Goal: Find specific page/section: Find specific page/section

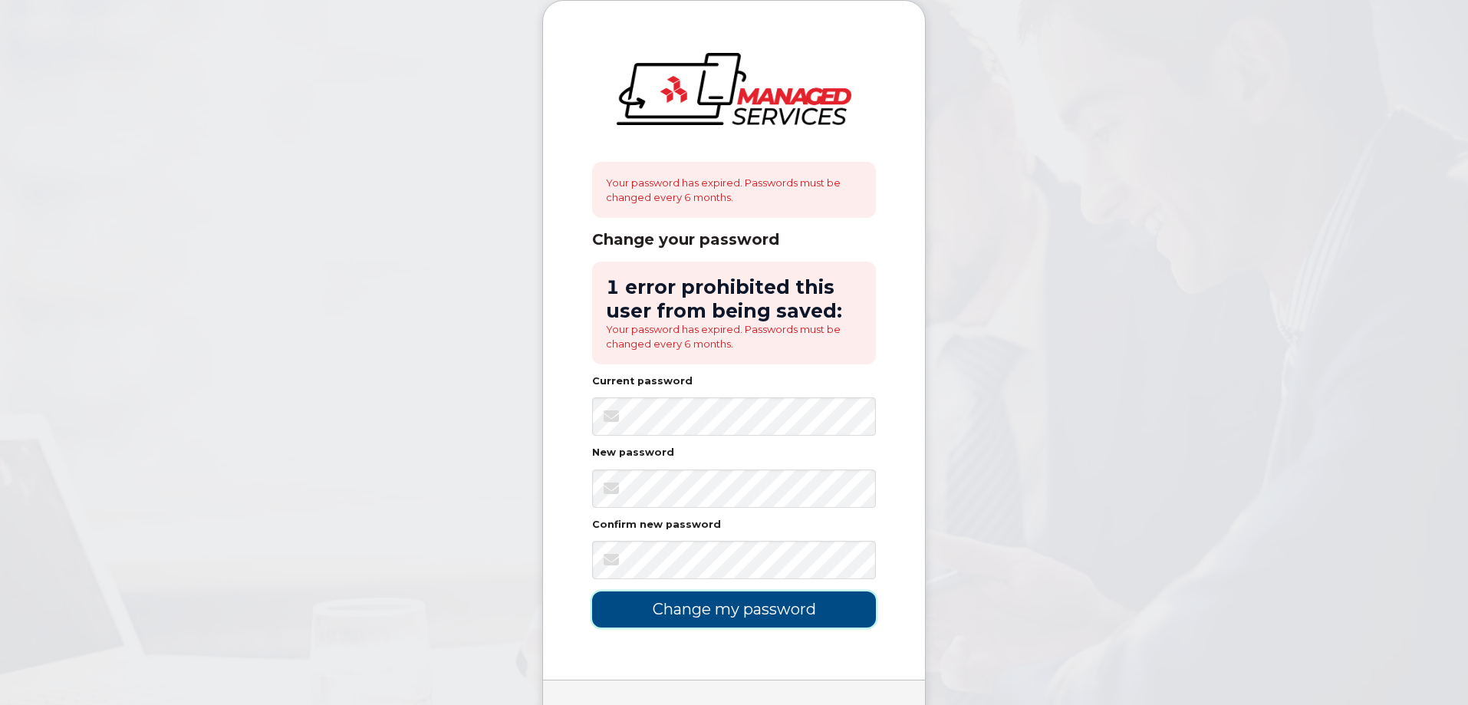
click at [703, 604] on input "Change my password" at bounding box center [734, 609] width 284 height 36
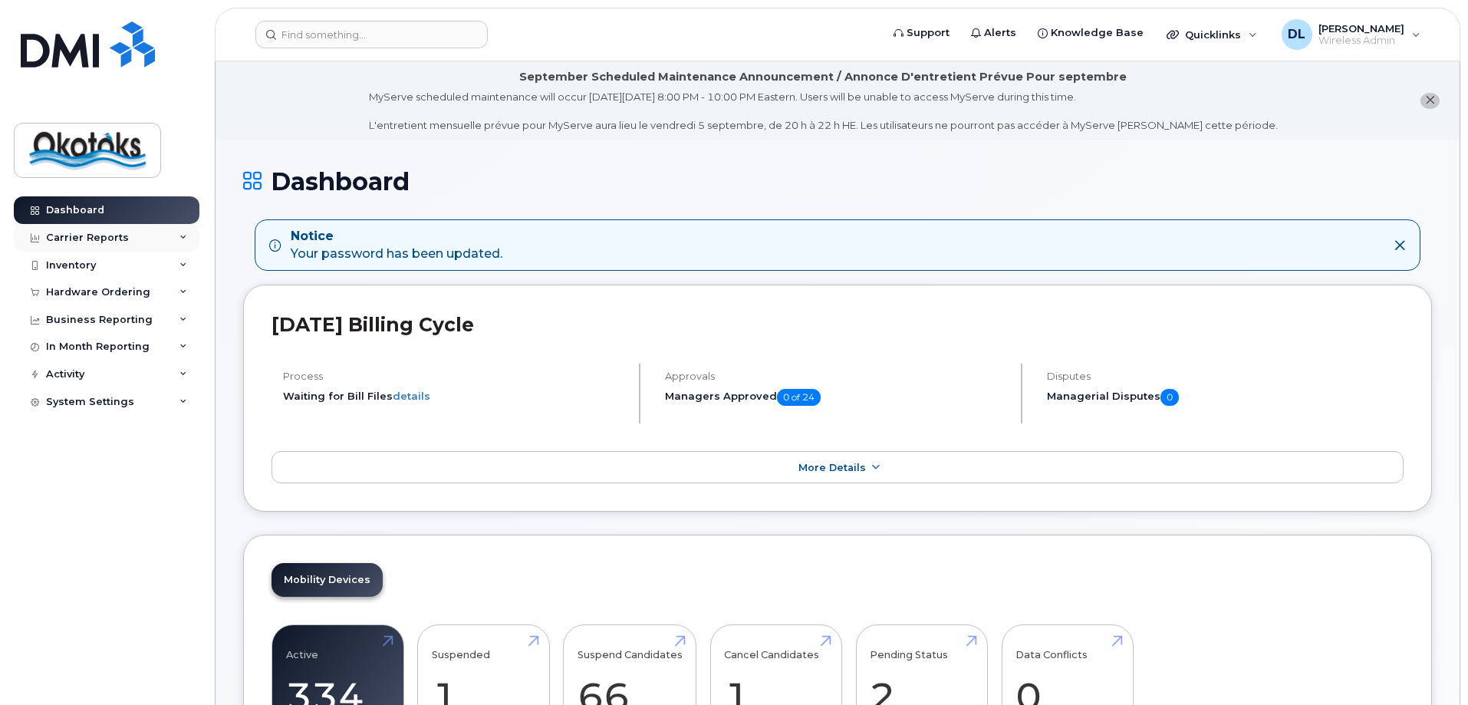
click at [86, 246] on div "Carrier Reports" at bounding box center [107, 238] width 186 height 28
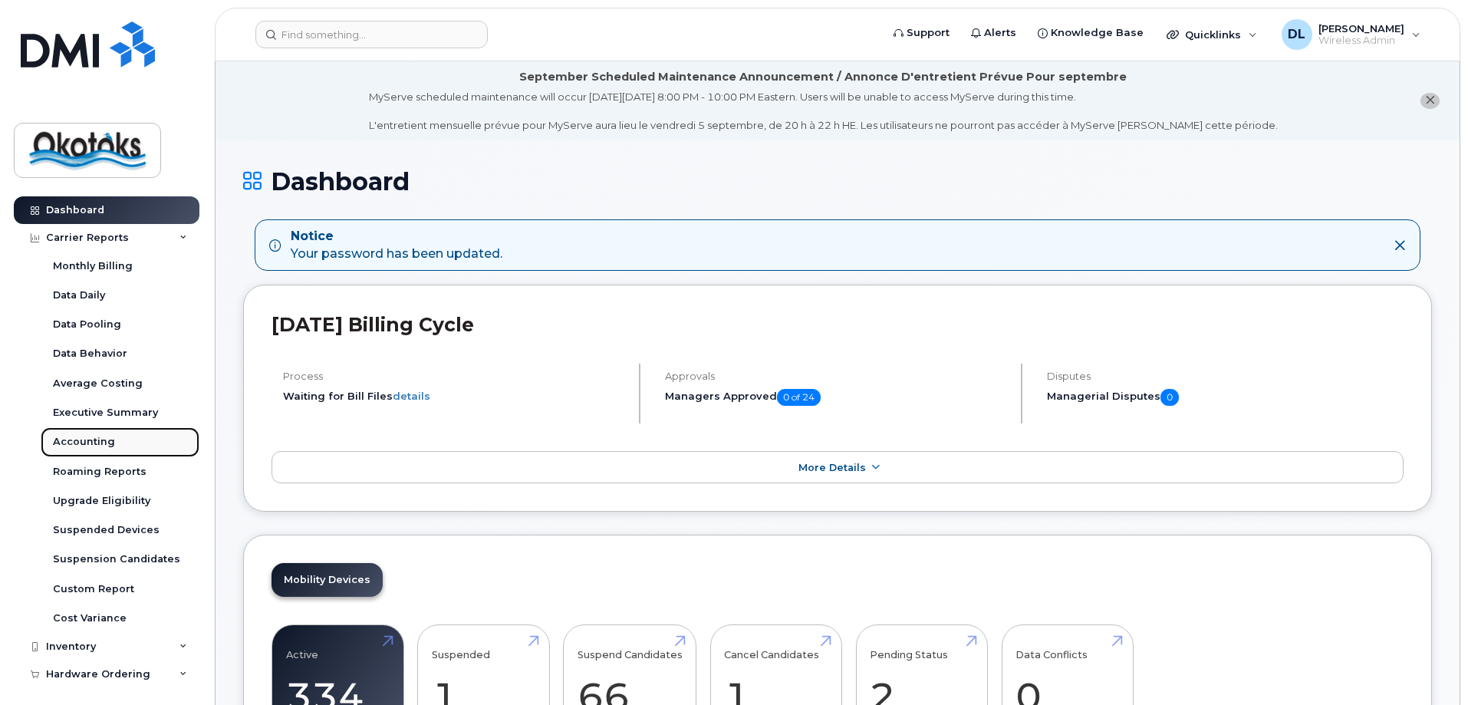
click at [78, 438] on div "Accounting" at bounding box center [84, 442] width 62 height 14
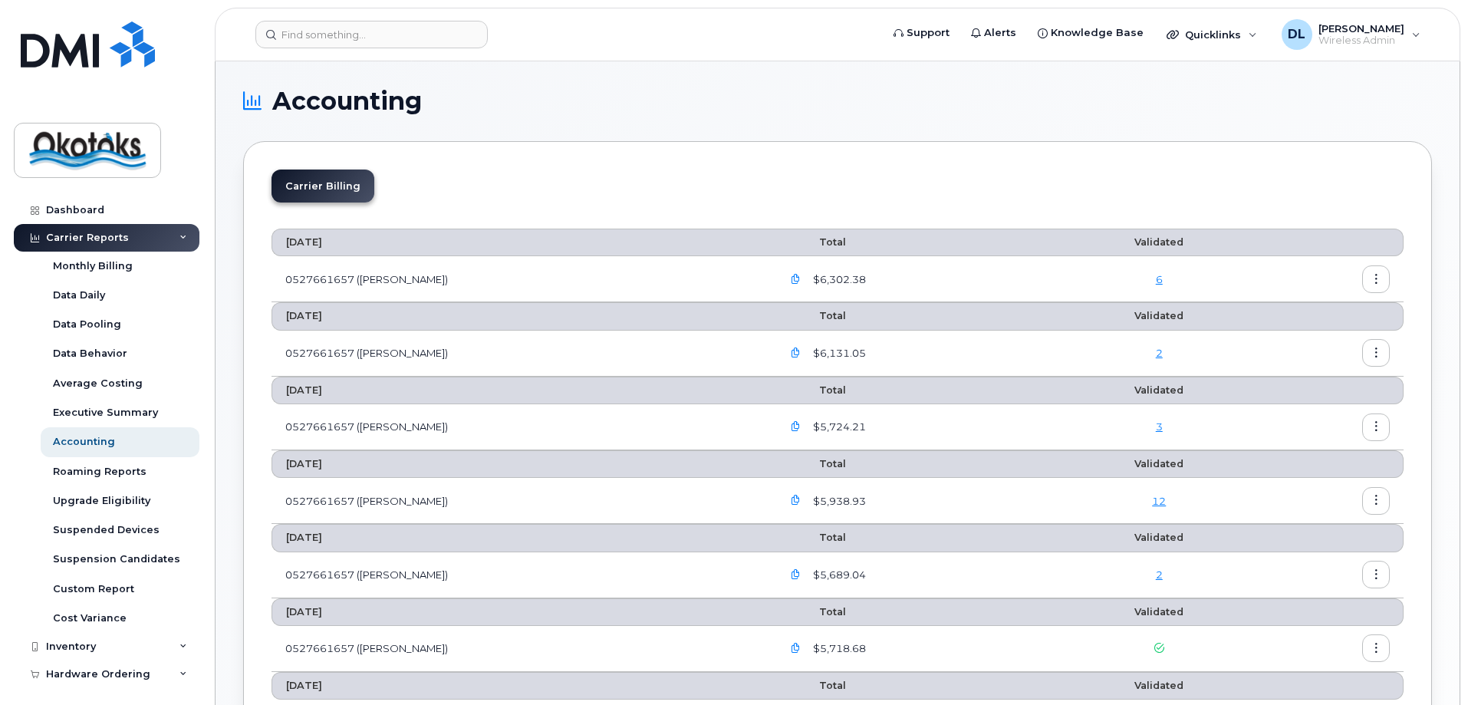
click at [1156, 278] on link "6" at bounding box center [1159, 279] width 7 height 12
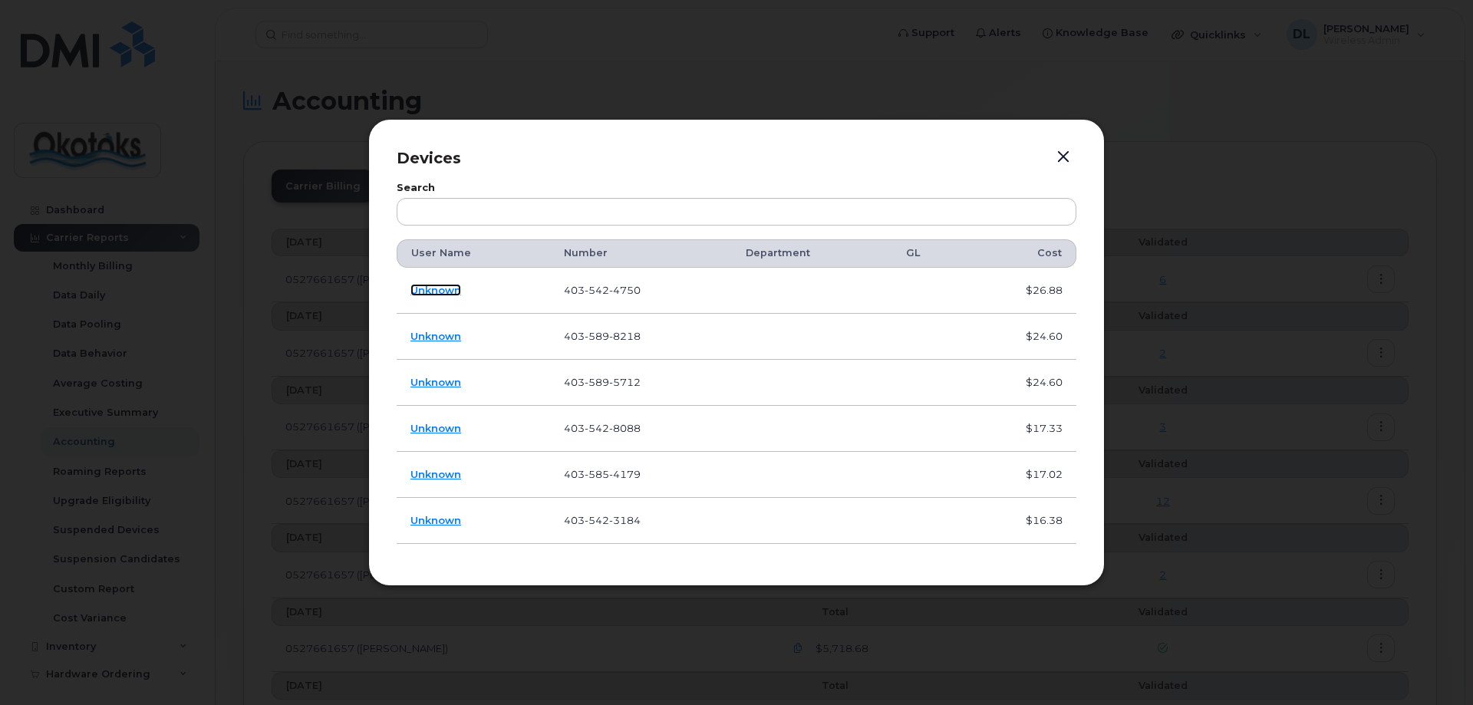
click at [456, 294] on link "Unknown" at bounding box center [435, 290] width 51 height 12
click at [1058, 159] on button "button" at bounding box center [1063, 156] width 23 height 21
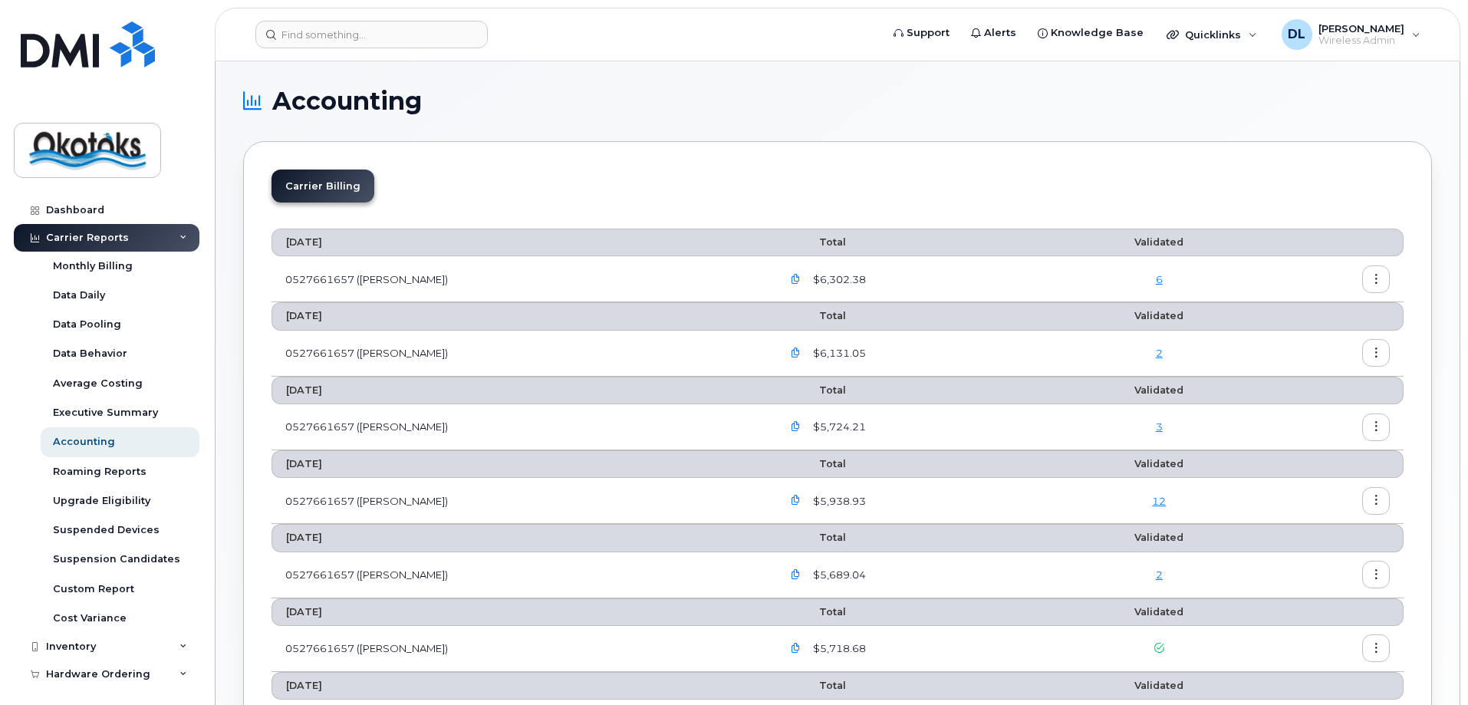
click at [1382, 273] on button "button" at bounding box center [1376, 279] width 28 height 28
click at [1322, 341] on span "Download" at bounding box center [1306, 341] width 60 height 14
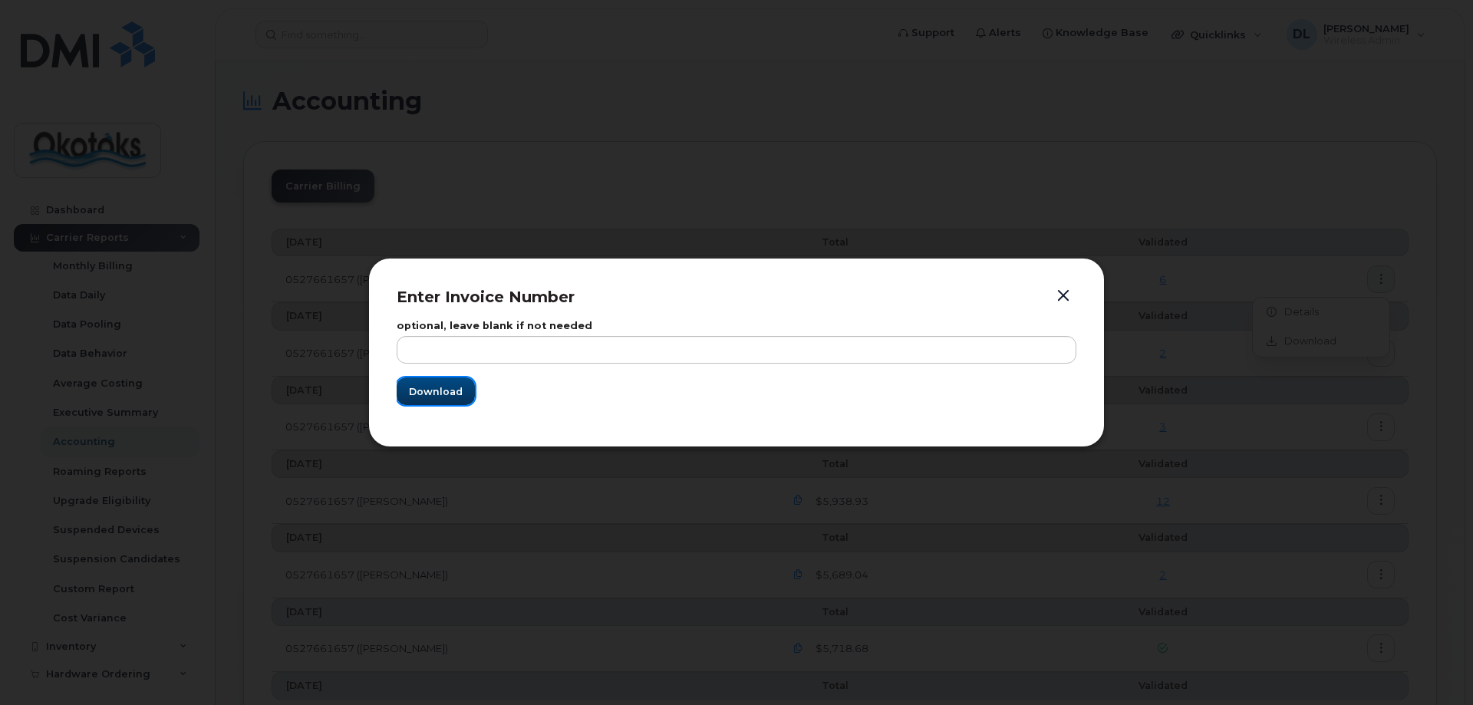
click at [436, 384] on span "Download" at bounding box center [436, 391] width 54 height 15
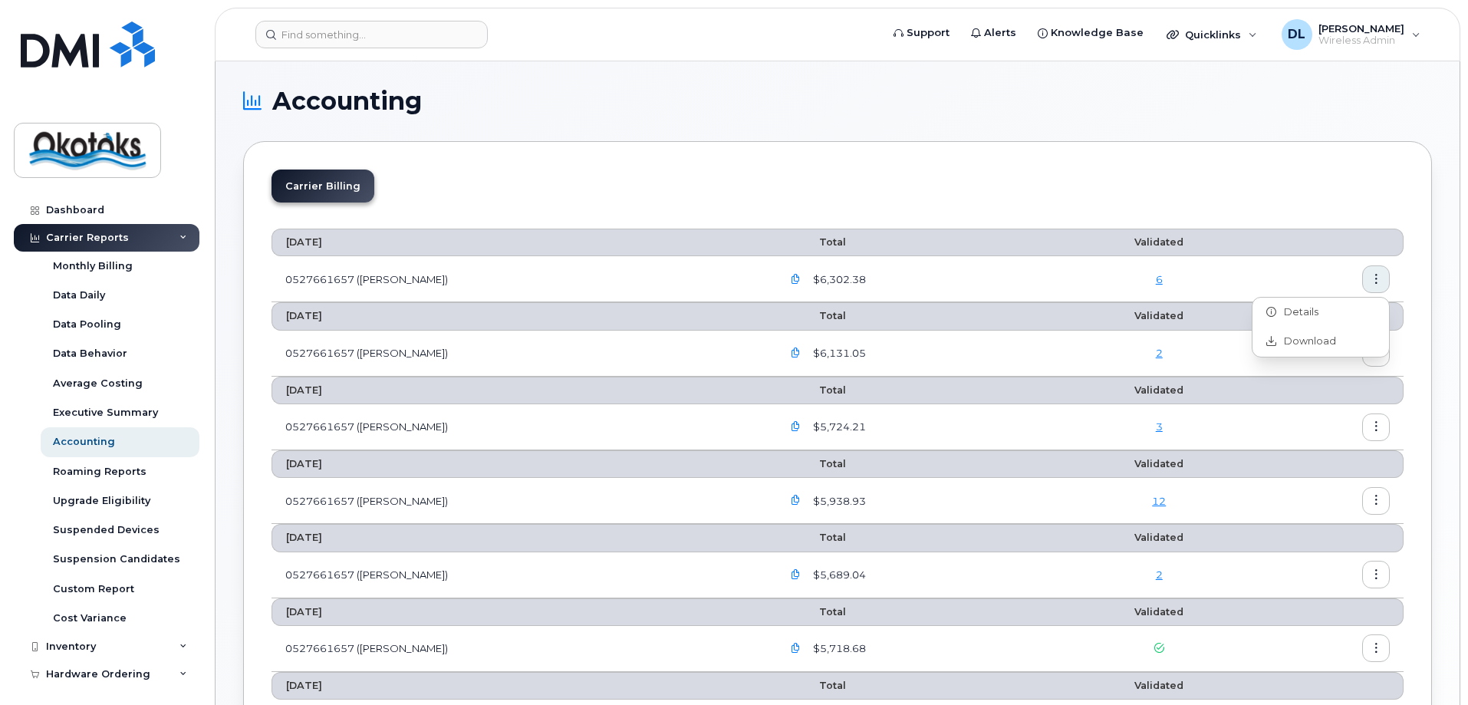
click at [791, 279] on icon "button" at bounding box center [796, 280] width 10 height 10
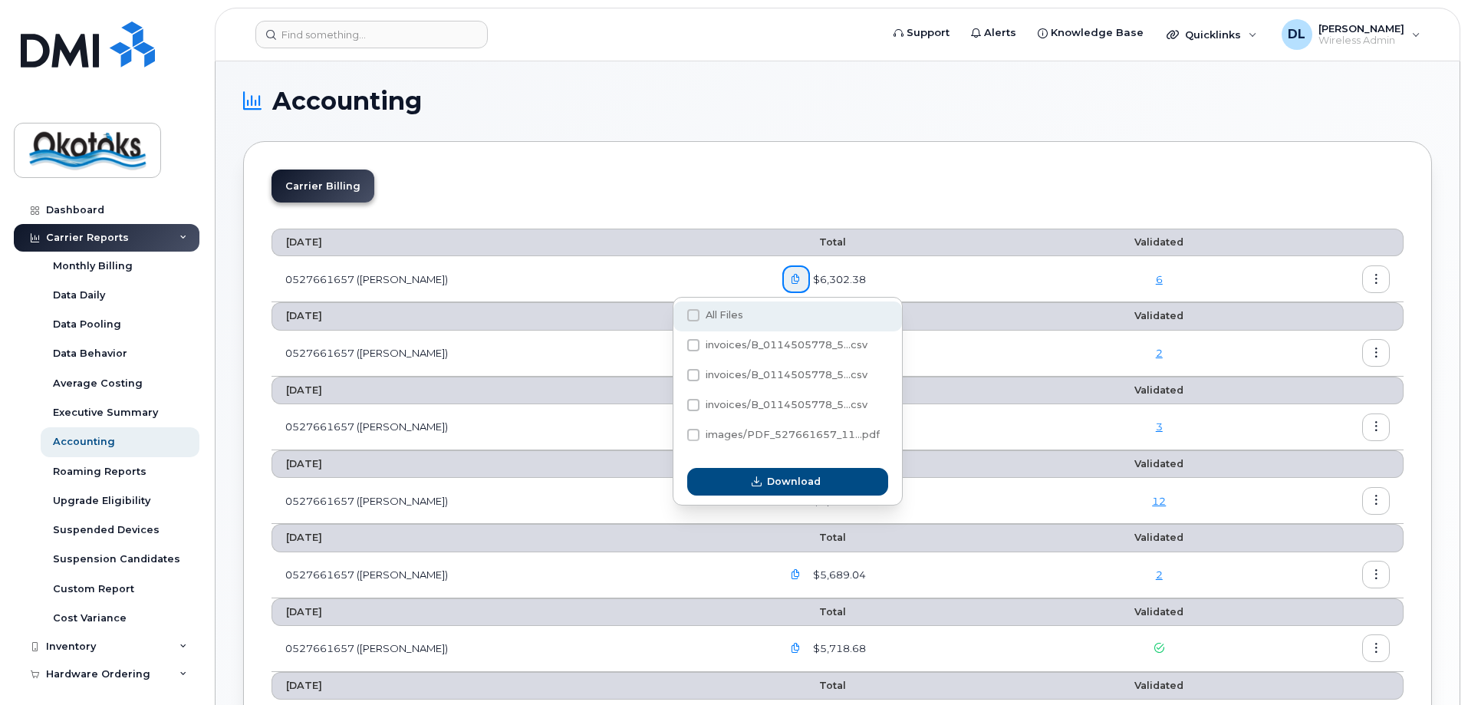
click at [690, 319] on span at bounding box center [693, 315] width 12 height 12
click at [677, 319] on input "All Files" at bounding box center [673, 316] width 8 height 8
checkbox input "true"
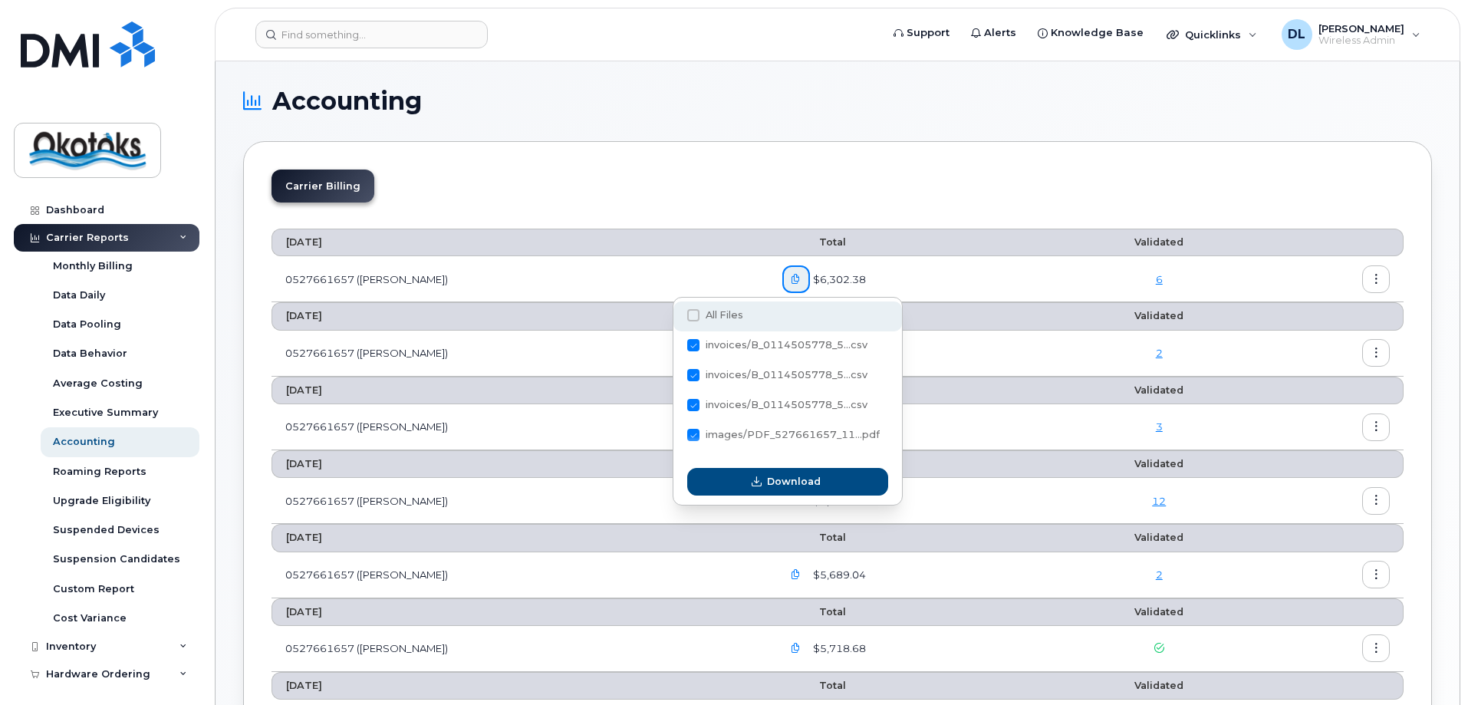
checkbox input "true"
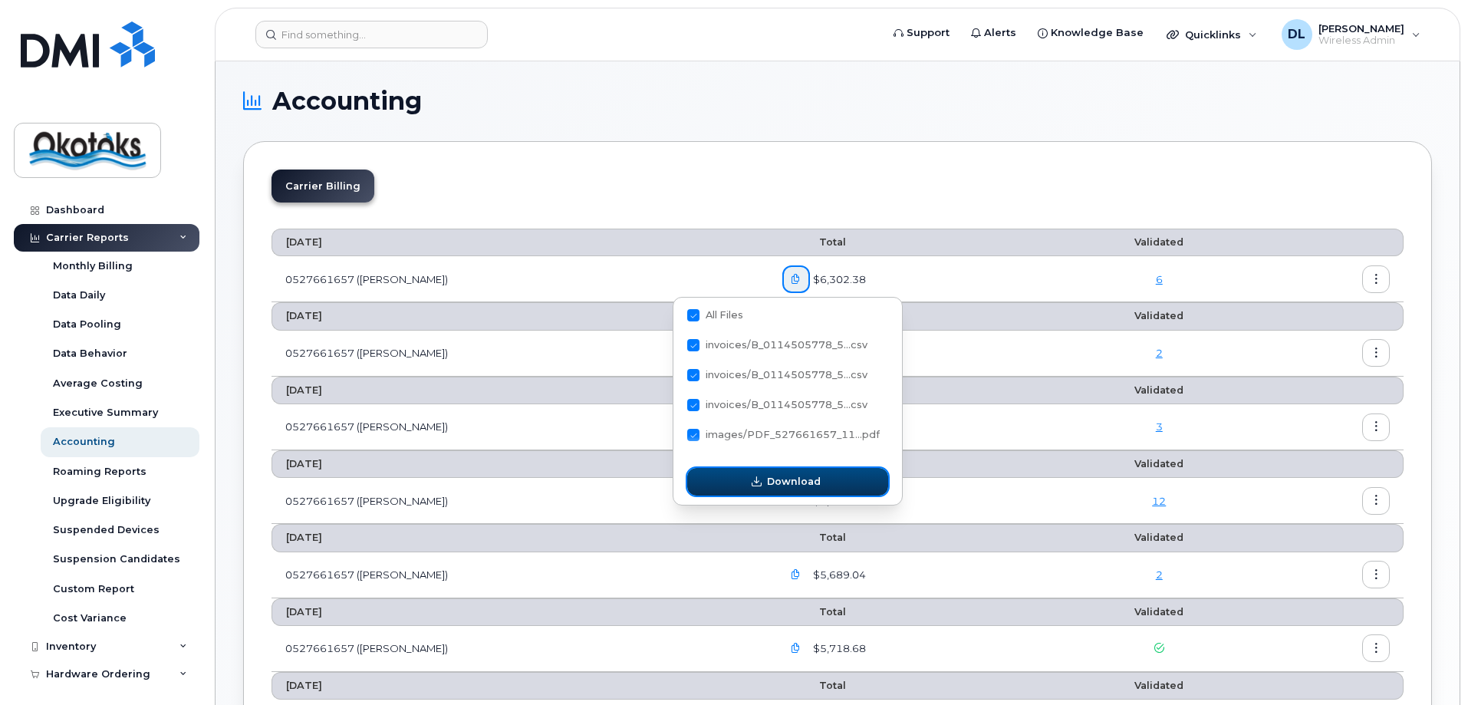
click at [748, 482] on button "Download" at bounding box center [787, 482] width 201 height 28
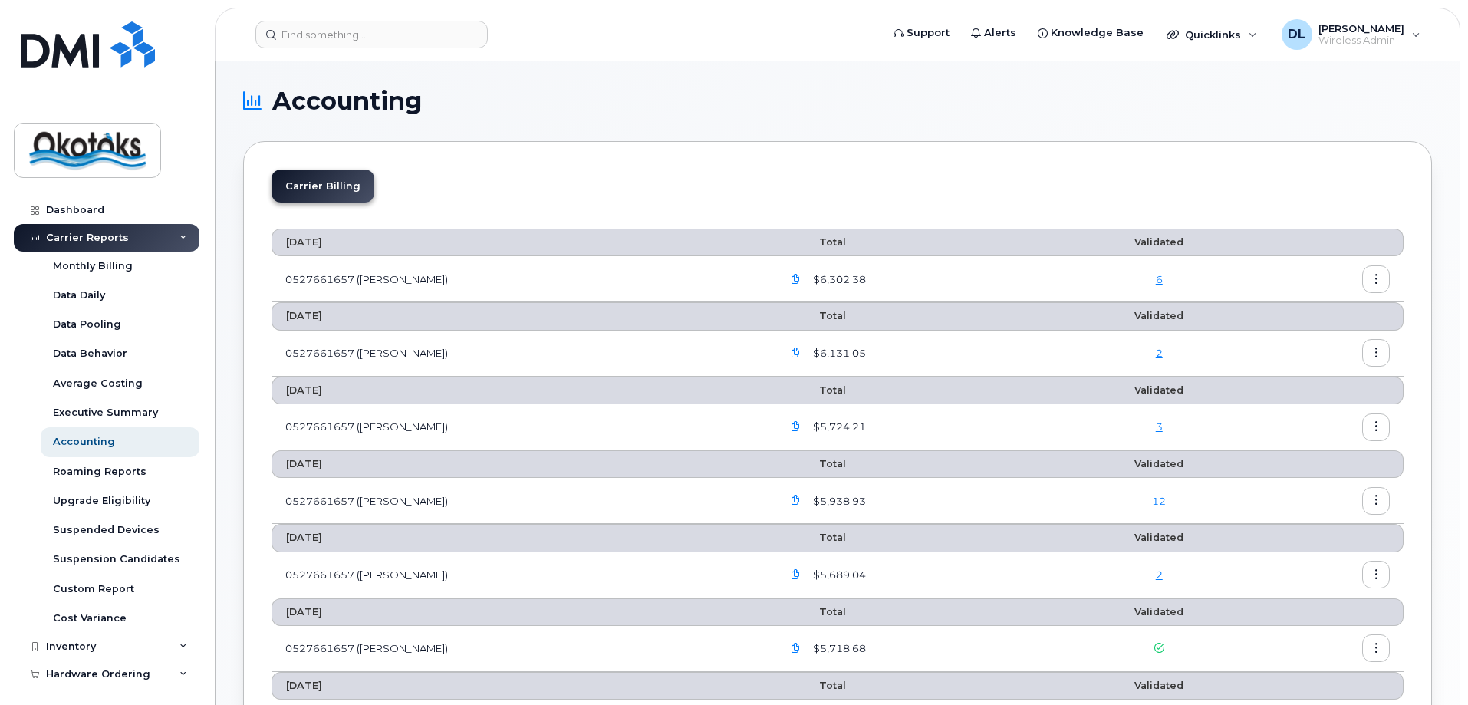
click at [772, 182] on div "Carrier Billing" at bounding box center [838, 192] width 1132 height 45
click at [62, 209] on div "Dashboard" at bounding box center [75, 210] width 58 height 12
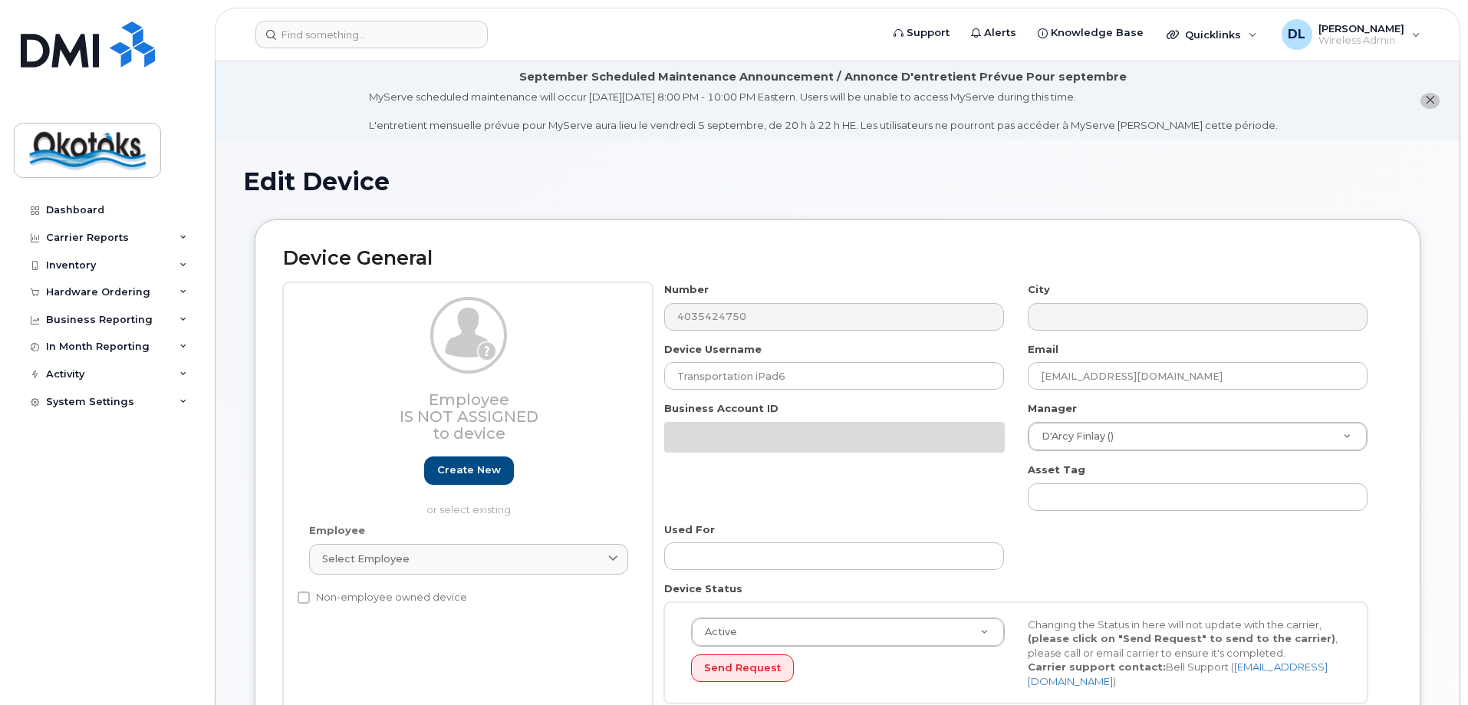
select select "90697"
select select "90740"
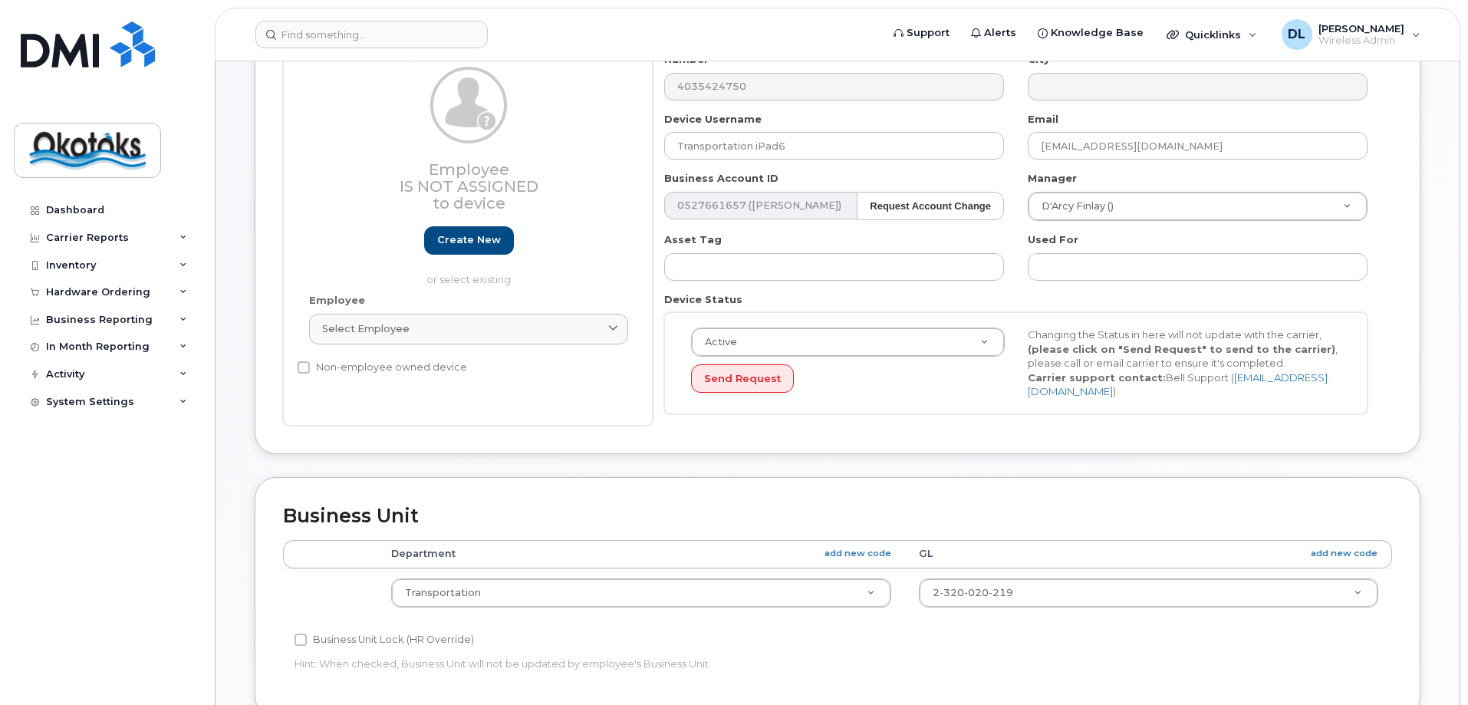
scroll to position [77, 0]
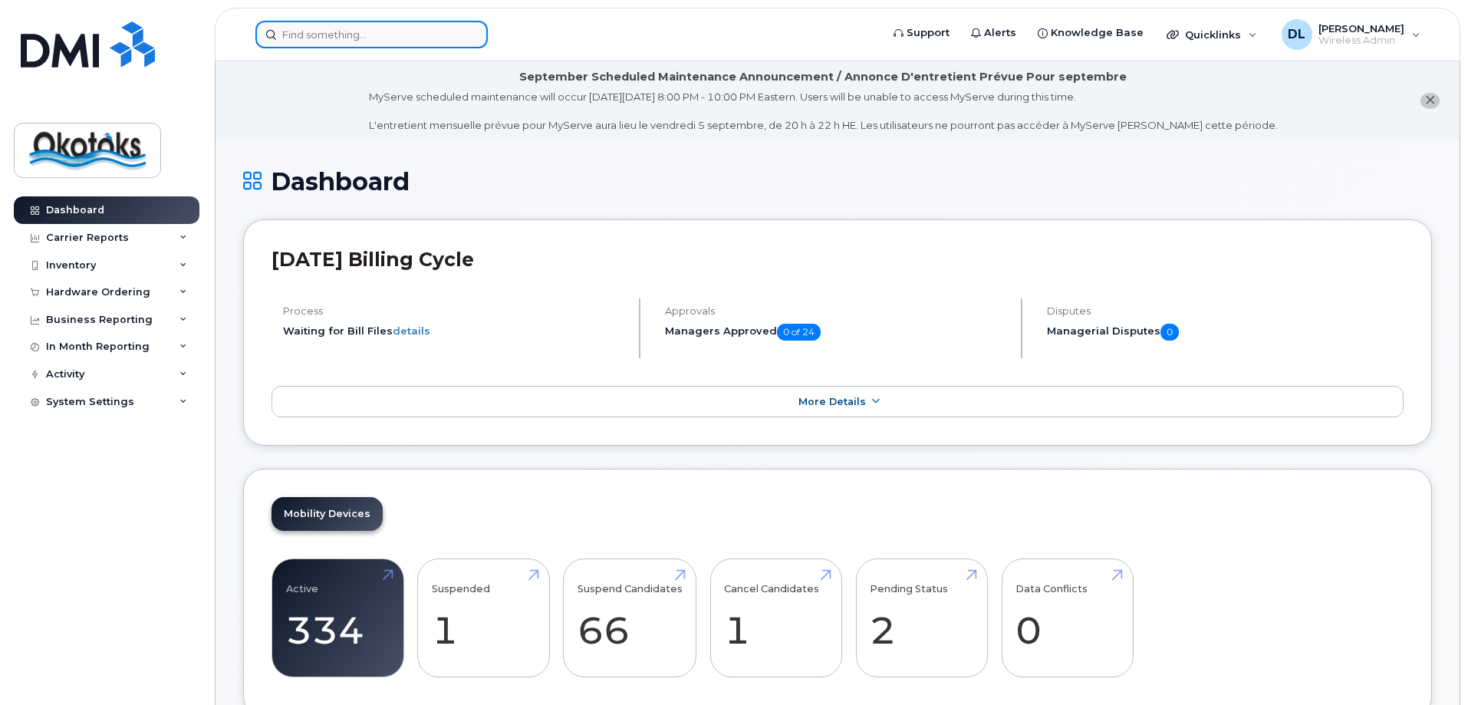
click at [408, 37] on input at bounding box center [371, 35] width 232 height 28
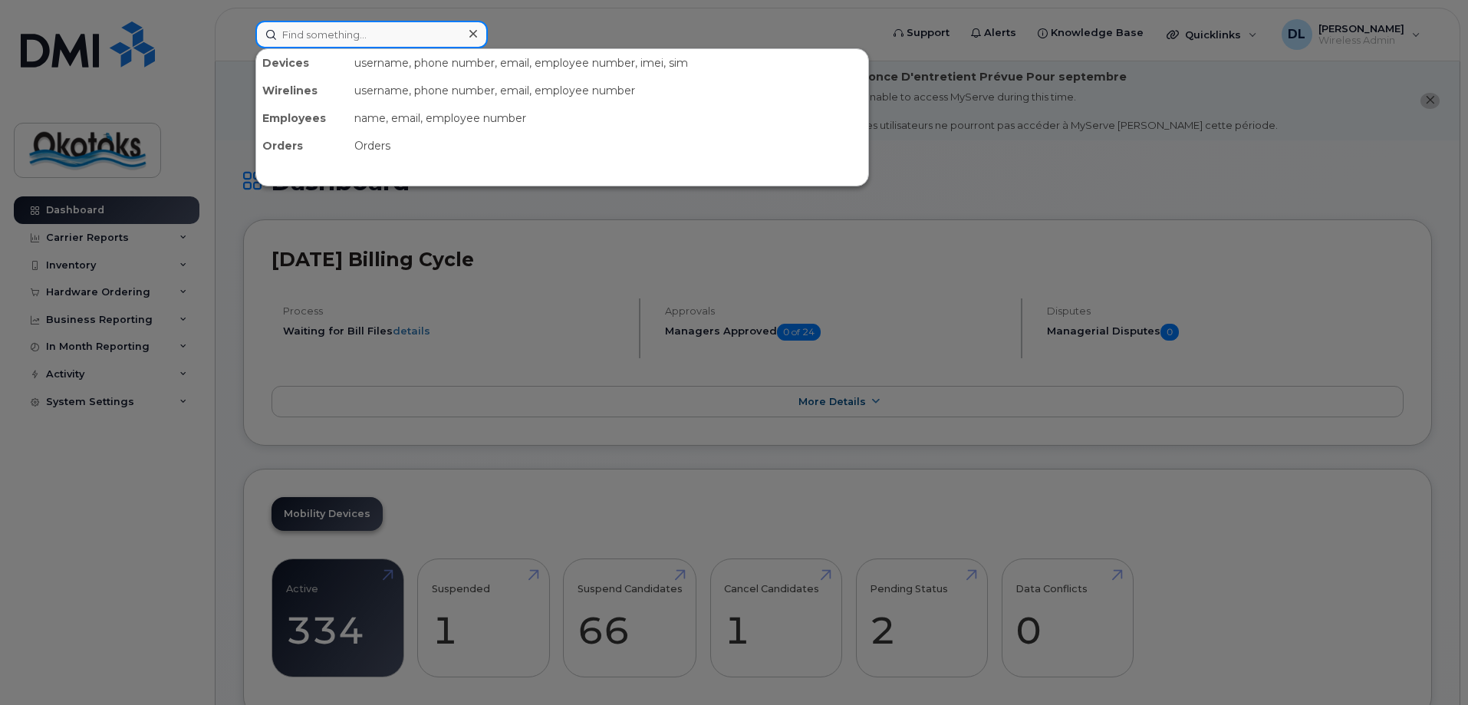
paste input "4035423184"
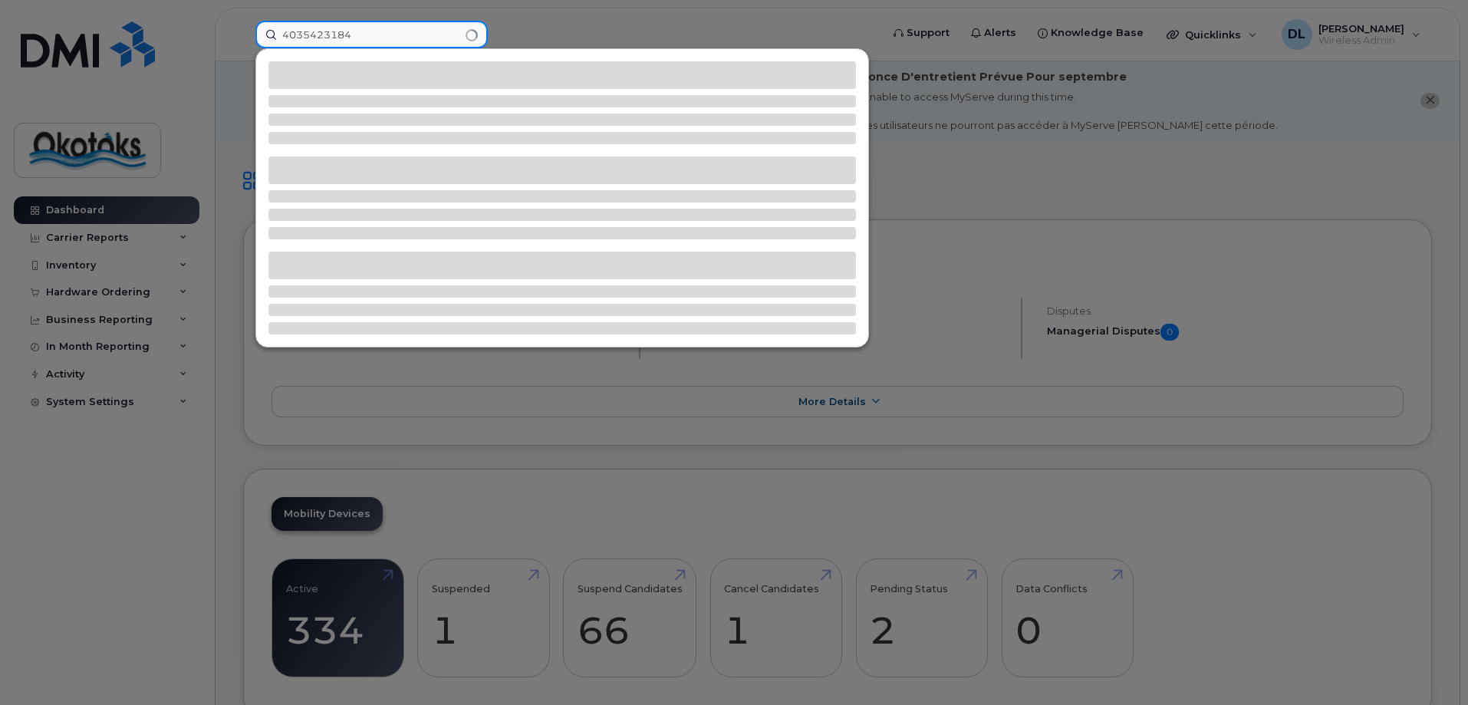
type input "4035423184"
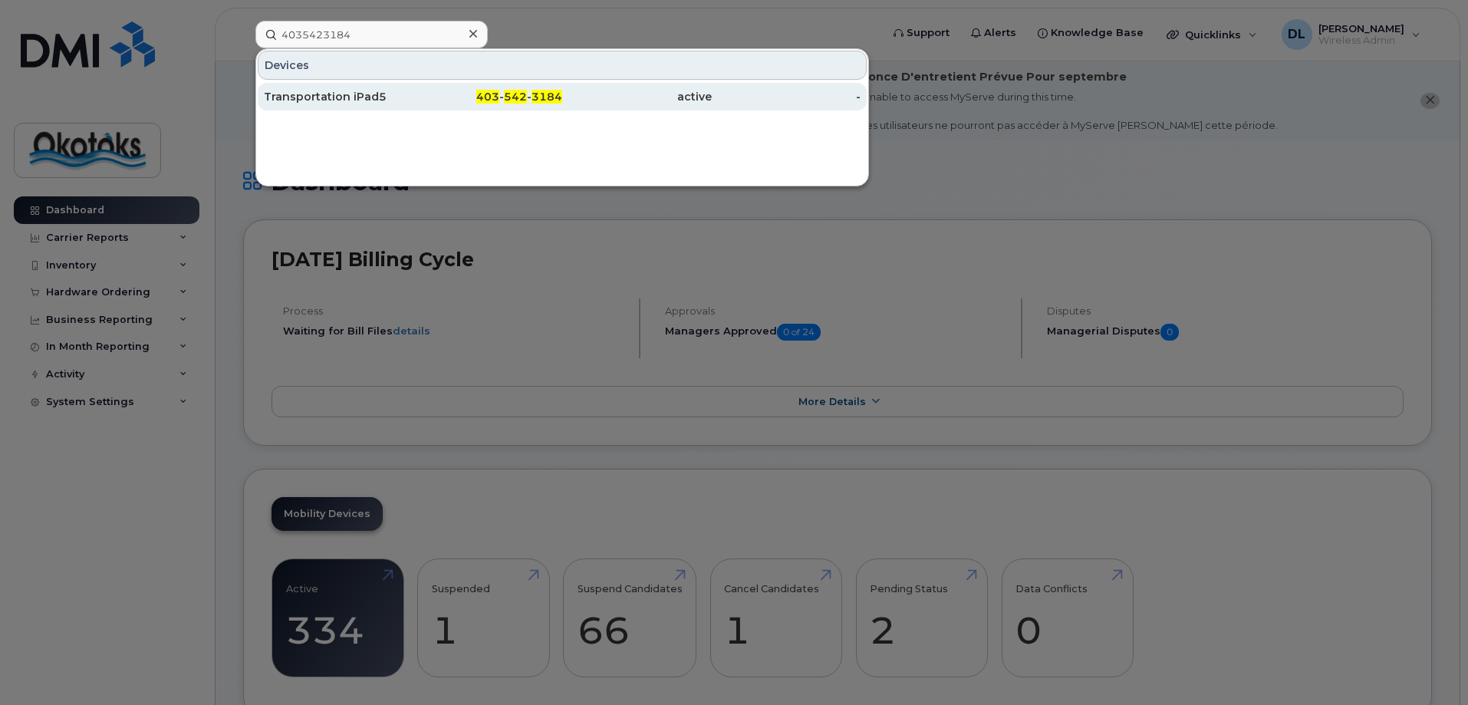
click at [406, 102] on div "Transportation iPad5" at bounding box center [339, 96] width 150 height 15
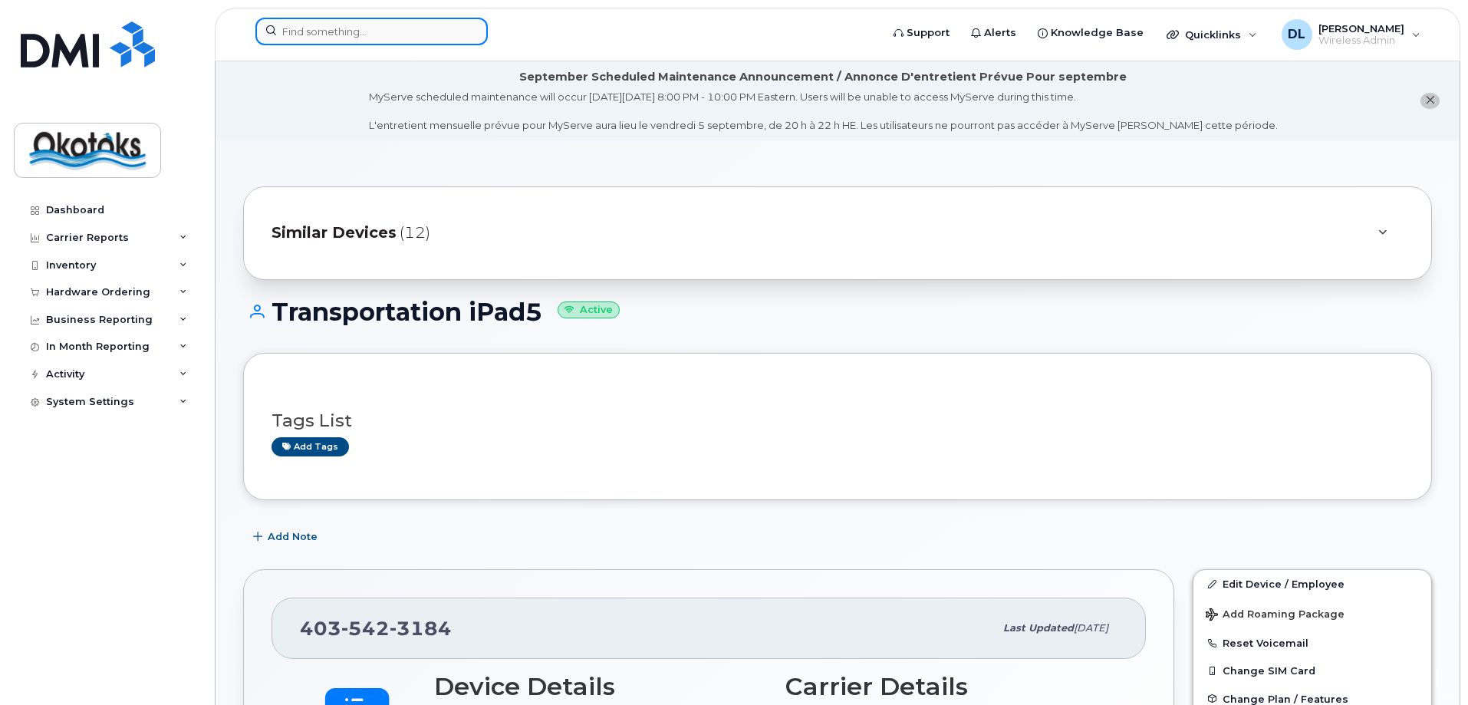
click at [384, 35] on input at bounding box center [371, 32] width 232 height 28
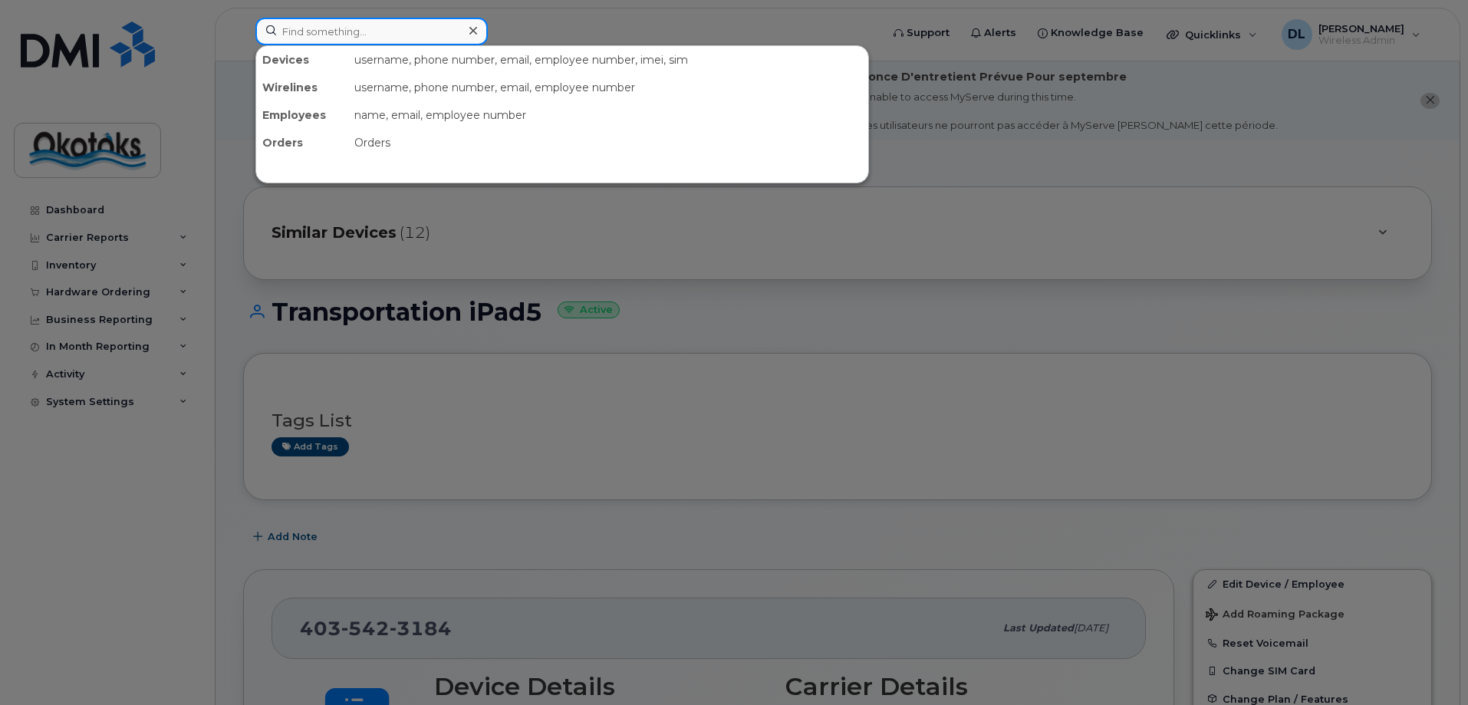
paste input "4035424750"
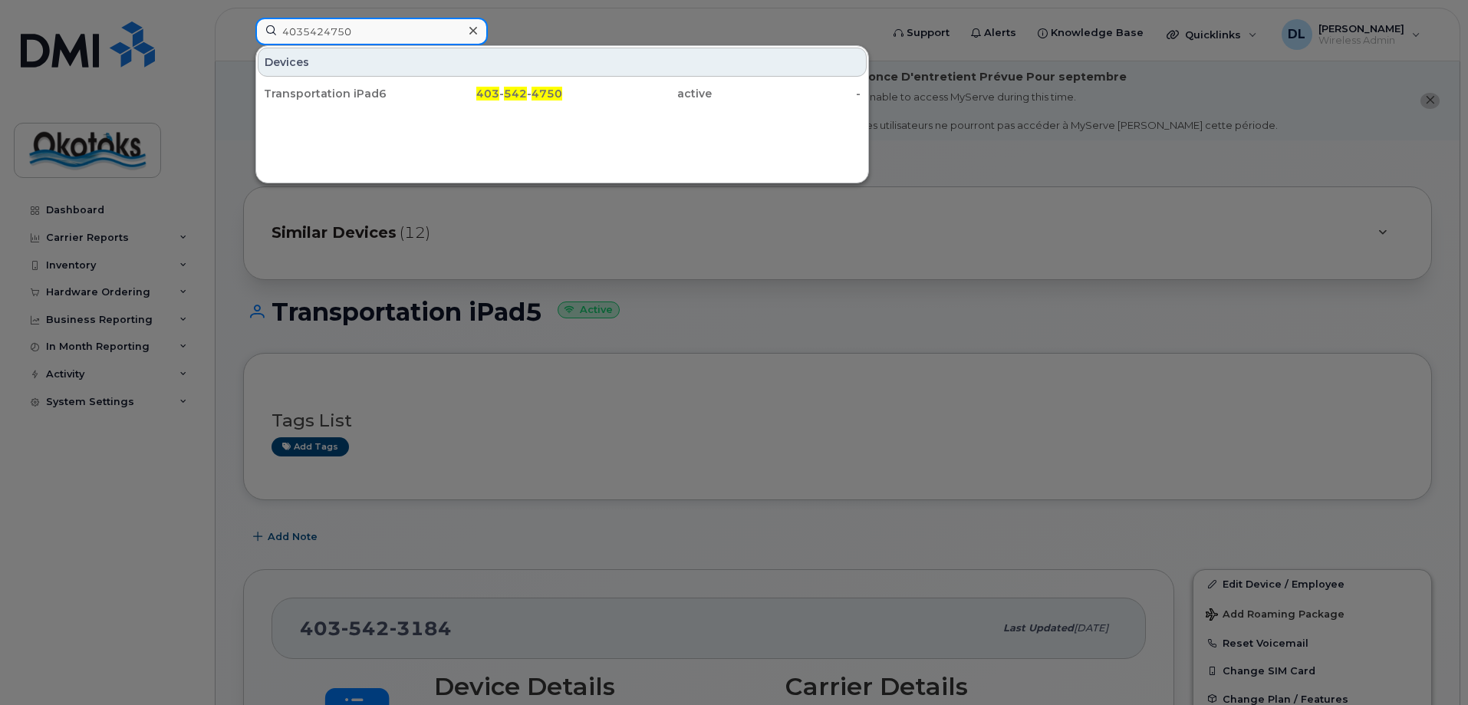
type input "4035424750"
click at [468, 30] on div at bounding box center [473, 31] width 22 height 22
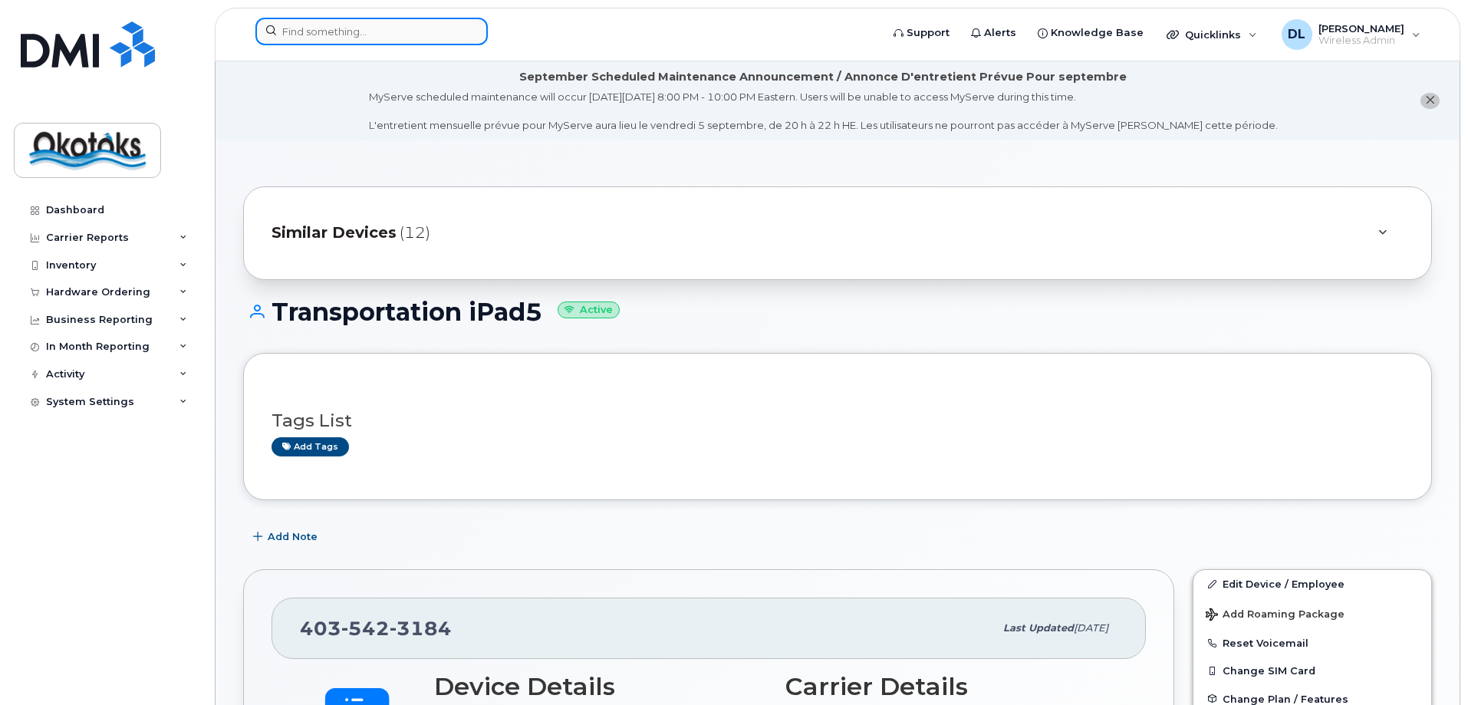
click at [416, 22] on input at bounding box center [371, 32] width 232 height 28
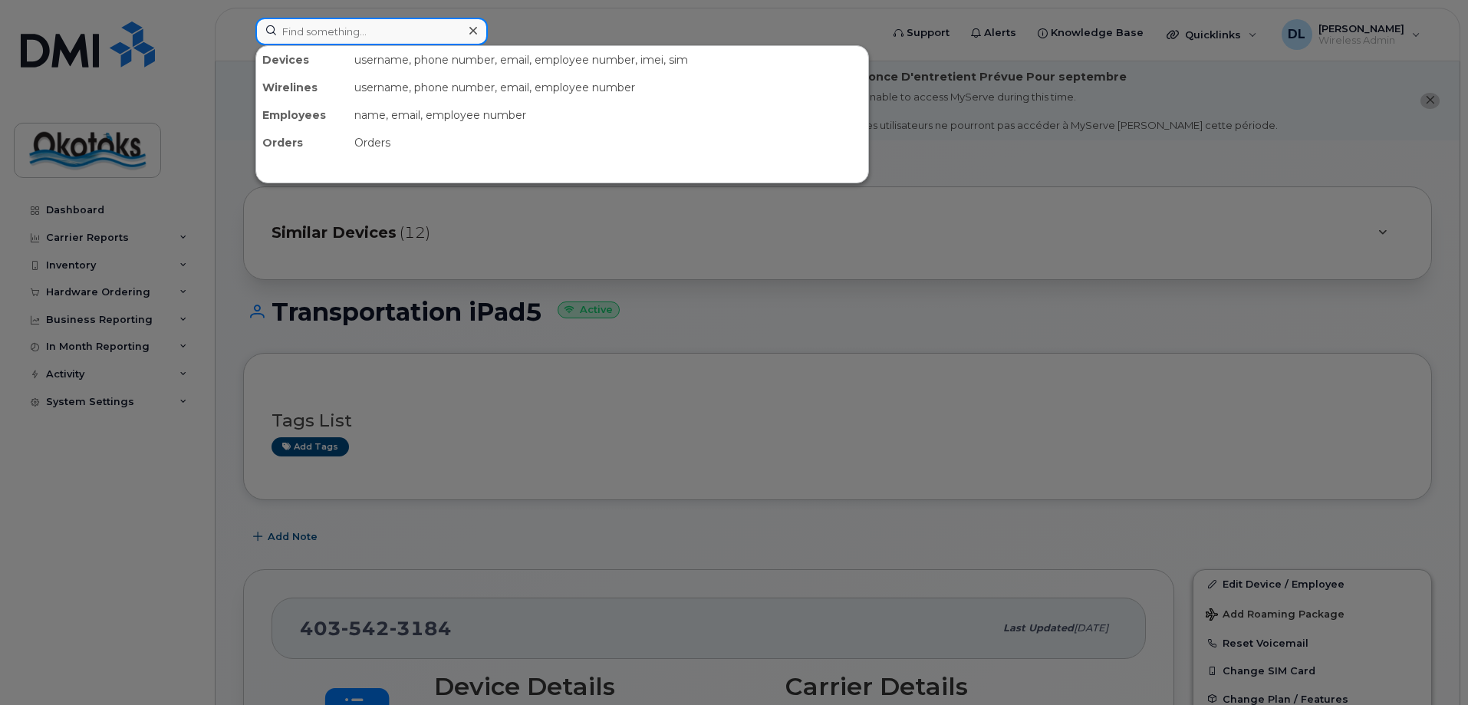
paste input "4035428088"
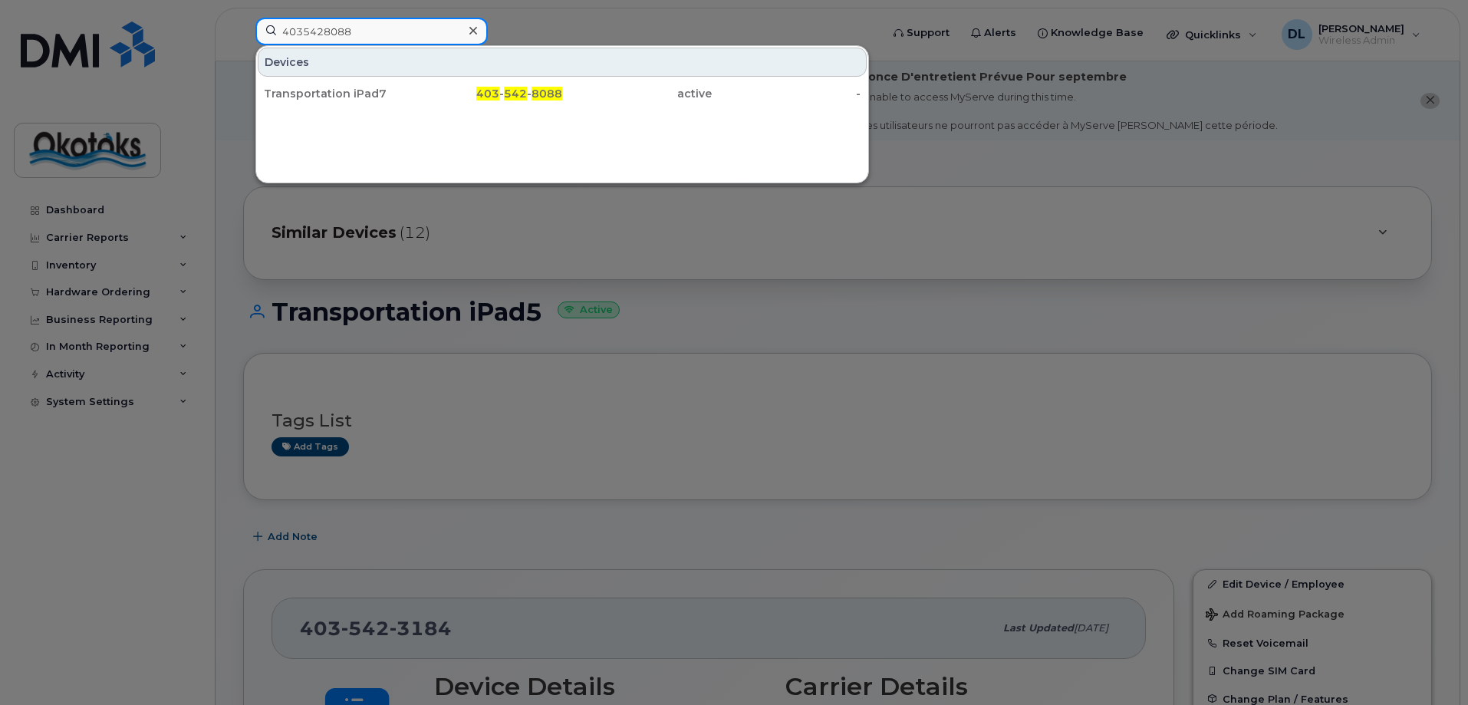
type input "4035428088"
click at [472, 29] on icon at bounding box center [473, 31] width 8 height 12
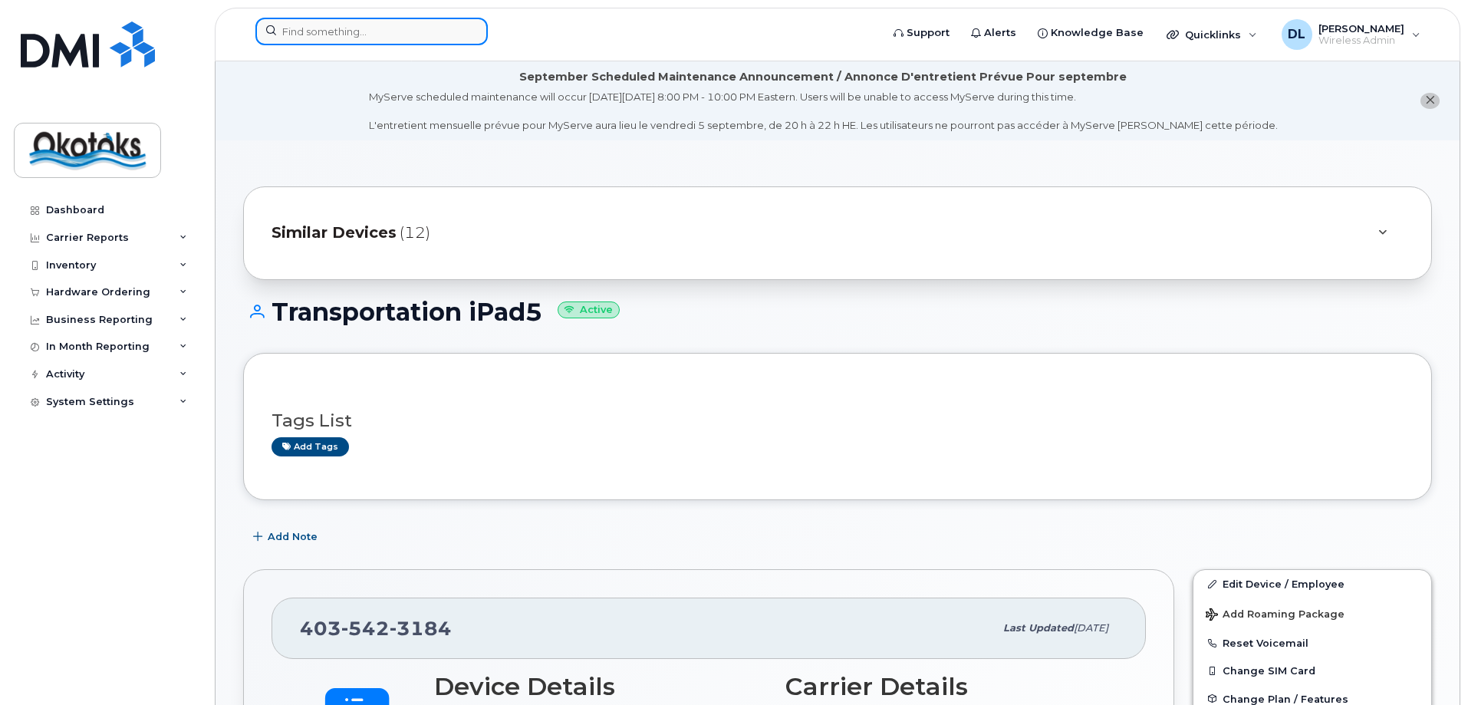
click at [406, 31] on input at bounding box center [371, 32] width 232 height 28
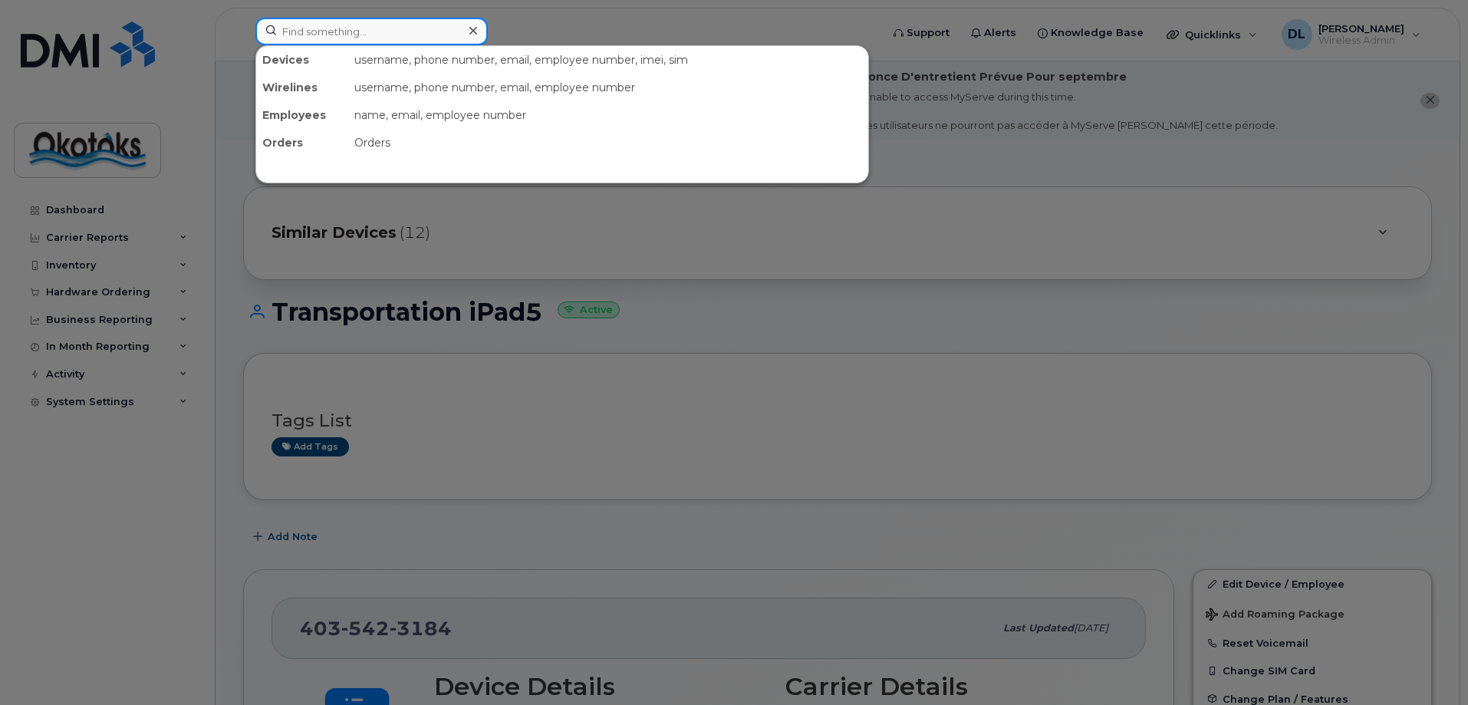
paste input "4035854179"
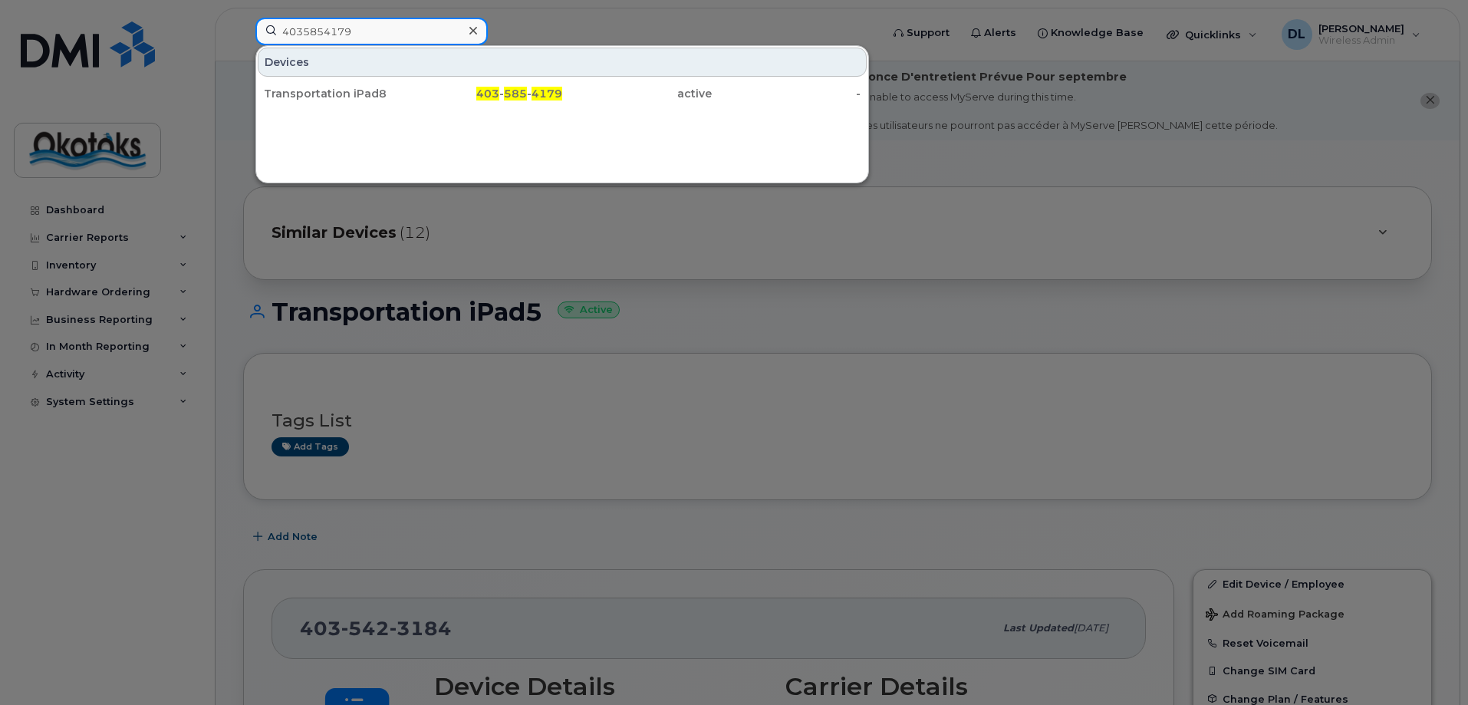
type input "4035854179"
click at [473, 32] on icon at bounding box center [473, 31] width 8 height 12
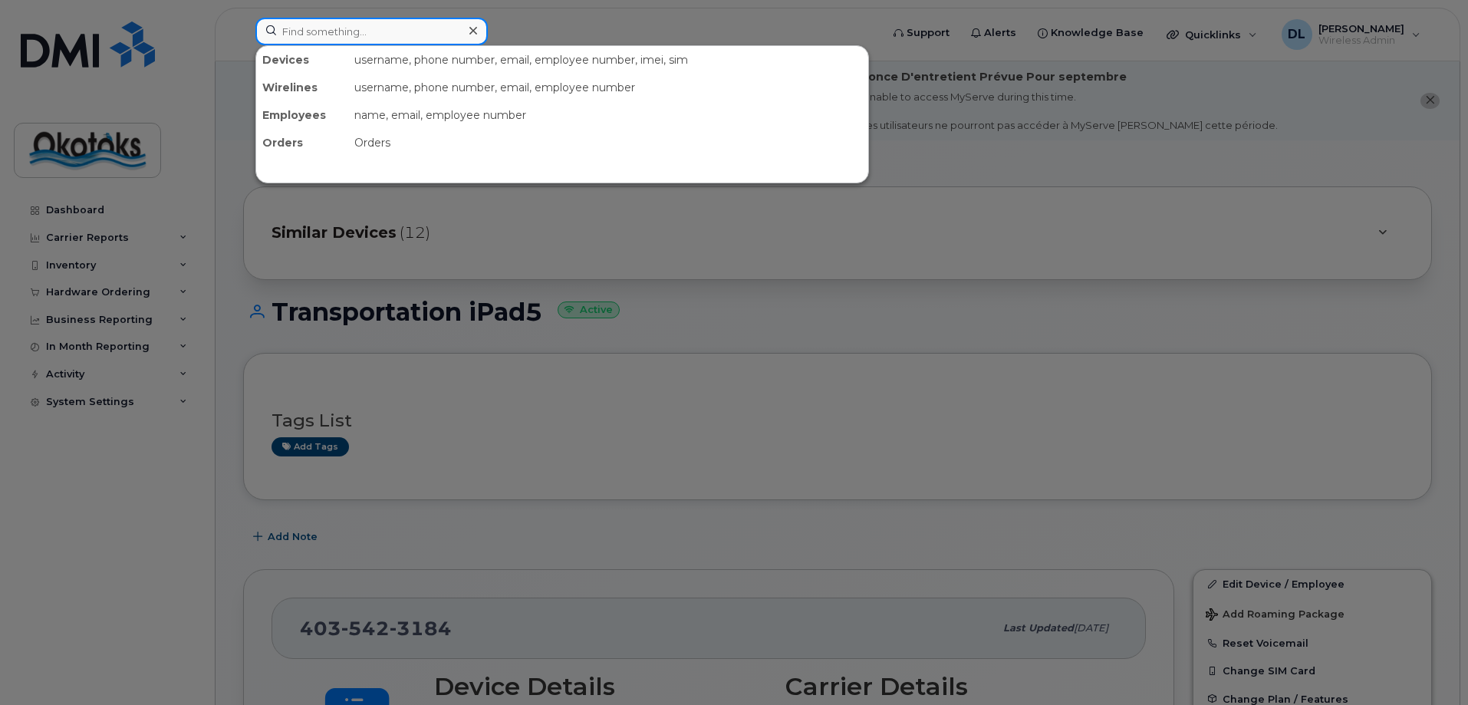
click at [413, 34] on input at bounding box center [371, 32] width 232 height 28
paste input "4035895712"
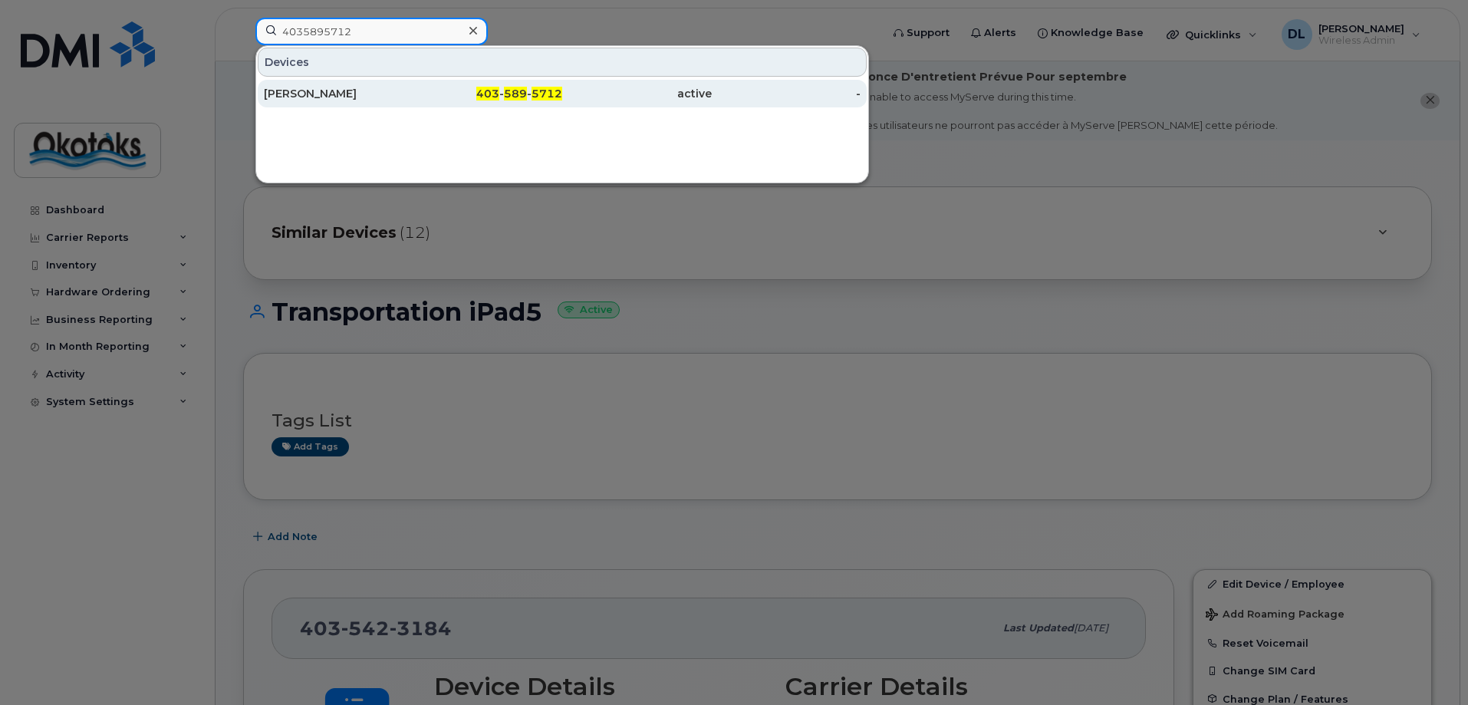
type input "4035895712"
click at [370, 91] on div "[PERSON_NAME]" at bounding box center [339, 93] width 150 height 15
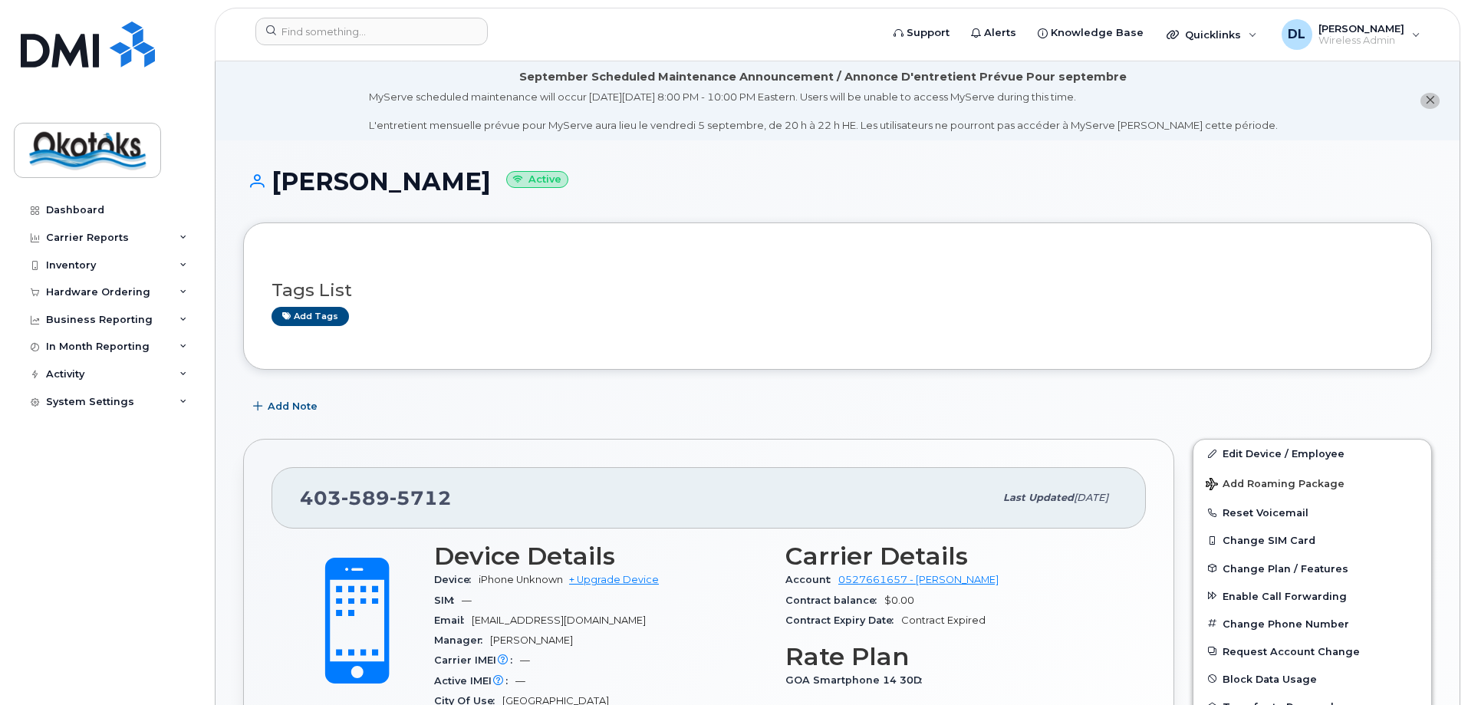
scroll to position [230, 0]
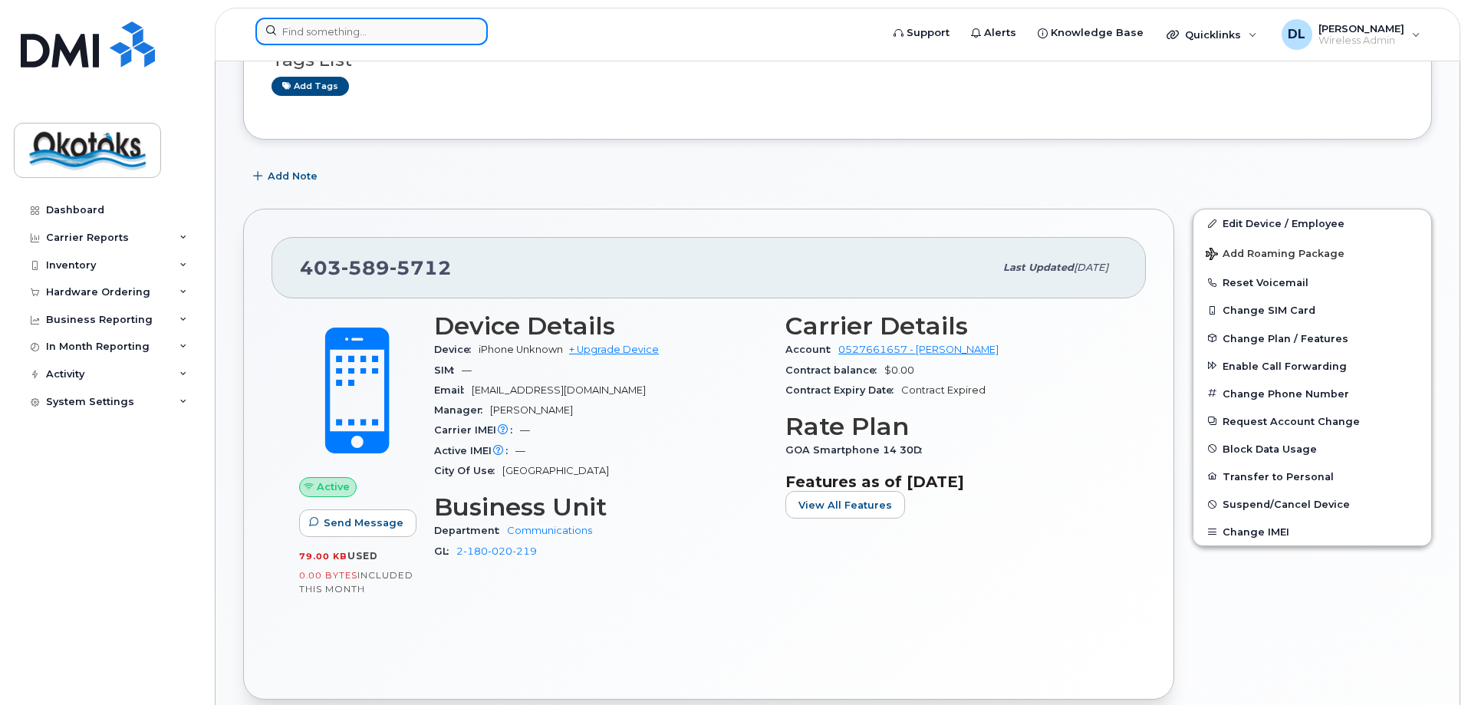
click at [371, 36] on input at bounding box center [371, 32] width 232 height 28
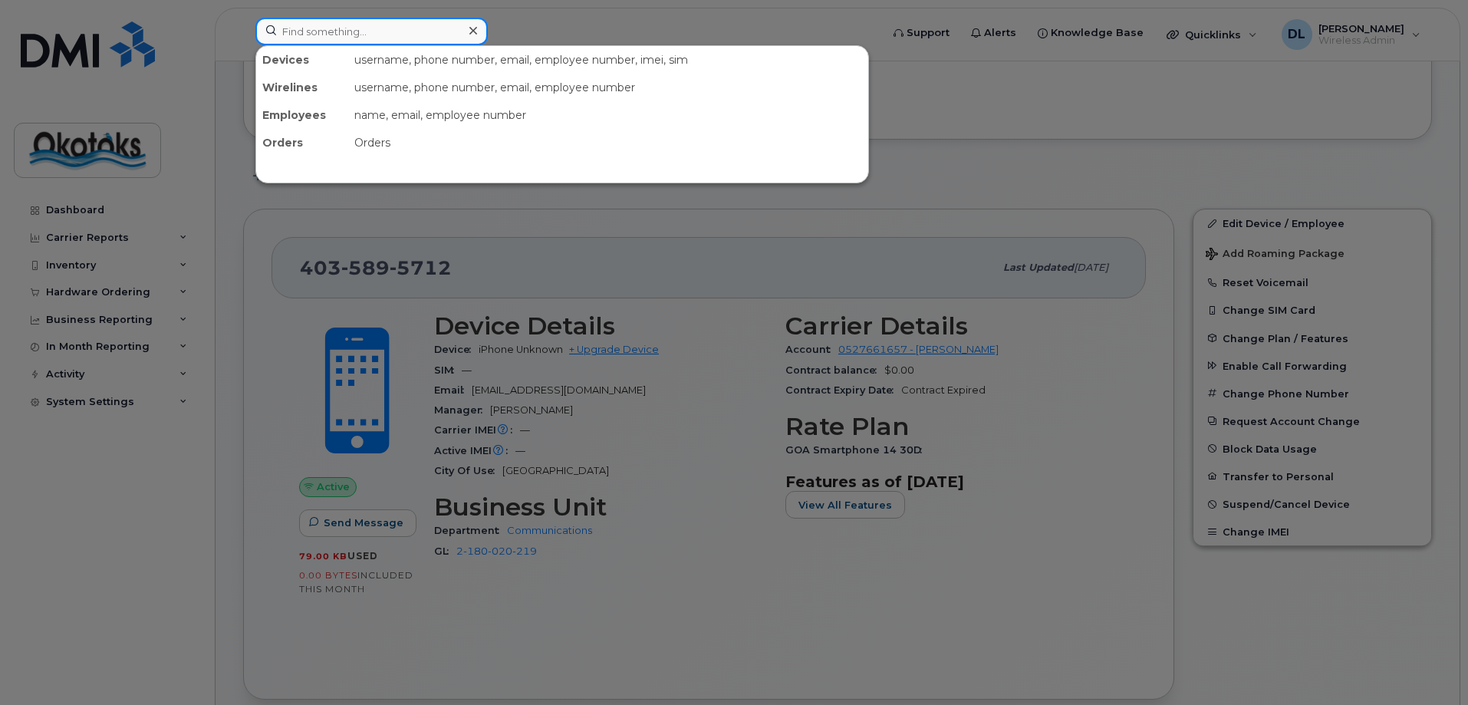
paste input "4035898218"
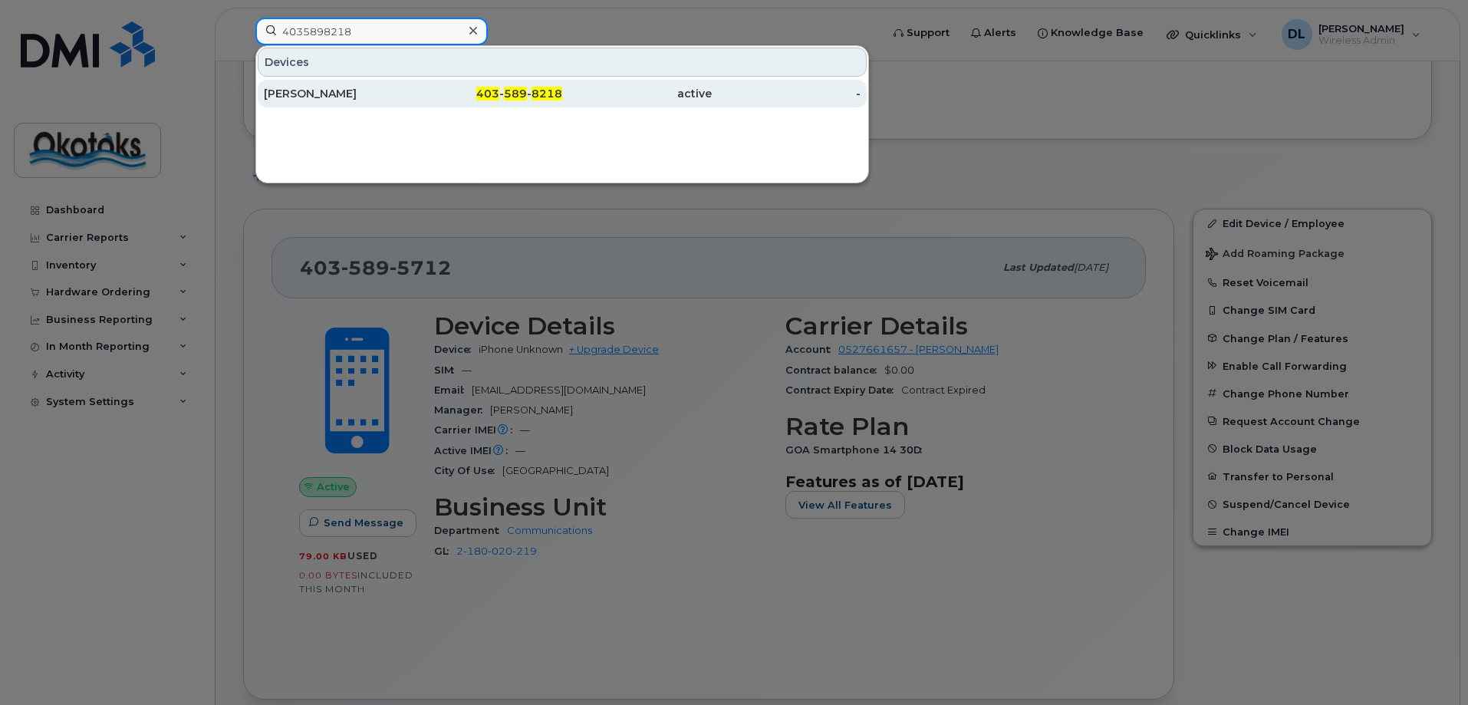
type input "4035898218"
click at [327, 88] on div "[PERSON_NAME]" at bounding box center [339, 93] width 150 height 15
